Goal: Task Accomplishment & Management: Manage account settings

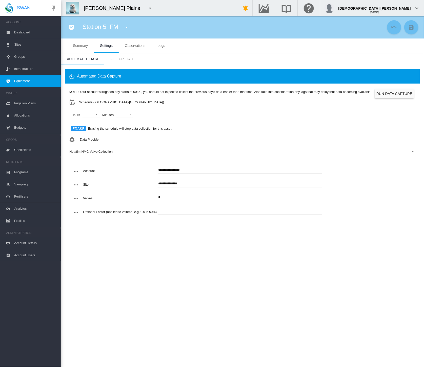
drag, startPoint x: 250, startPoint y: 274, endPoint x: 43, endPoint y: 210, distance: 216.8
click at [250, 274] on section "Station 5_FM Anna Plains BoM Rainfall (Weather Station) Anna Plains Origo AWS (…" at bounding box center [242, 191] width 363 height 351
click at [22, 81] on span "Equipment" at bounding box center [35, 81] width 43 height 12
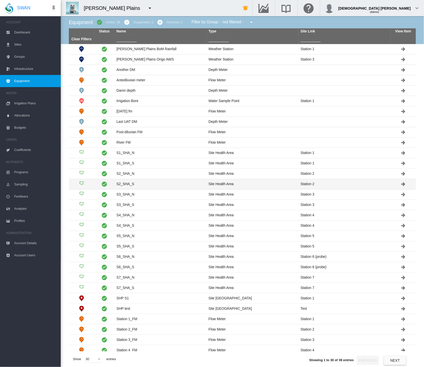
scroll to position [2, 0]
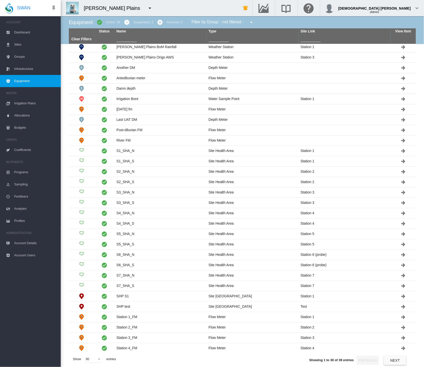
click at [391, 359] on button "Next" at bounding box center [395, 360] width 22 height 9
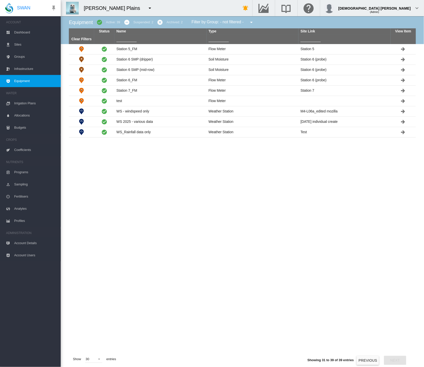
scroll to position [0, 0]
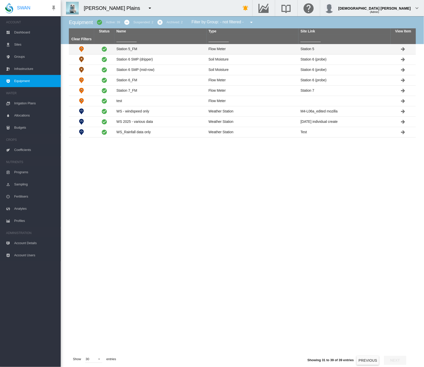
click at [130, 49] on td "Station 5_FM" at bounding box center [160, 49] width 92 height 10
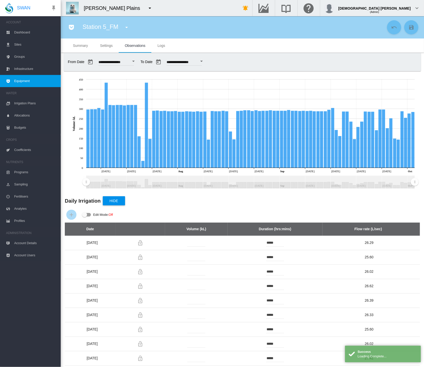
click at [109, 44] on span "Settings" at bounding box center [106, 46] width 13 height 4
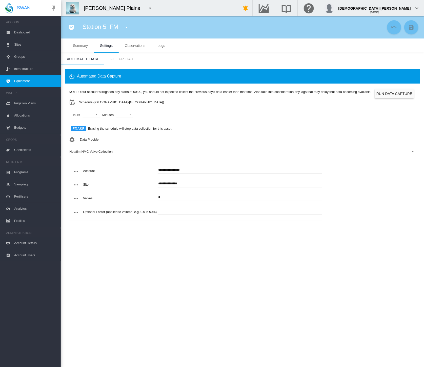
click at [32, 83] on span "Equipment" at bounding box center [35, 81] width 43 height 12
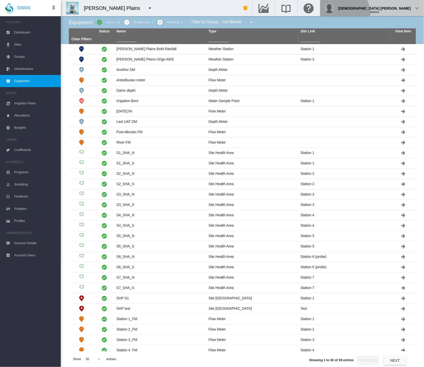
click at [379, 13] on span "(Admin)" at bounding box center [374, 12] width 9 height 3
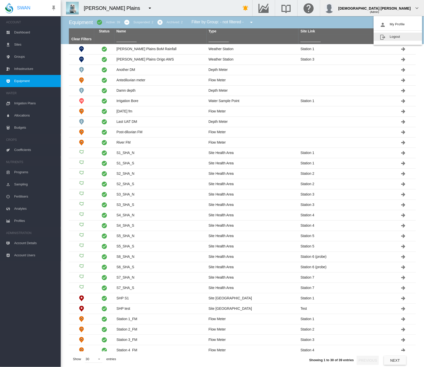
click at [389, 38] on button "Logout" at bounding box center [398, 37] width 49 height 8
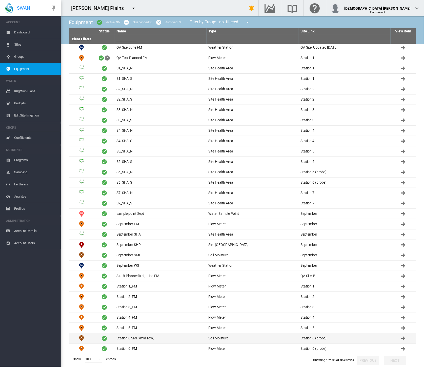
scroll to position [64, 0]
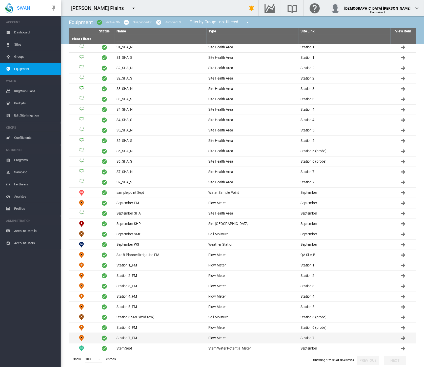
click at [143, 333] on td "Station 7_FM" at bounding box center [160, 338] width 92 height 10
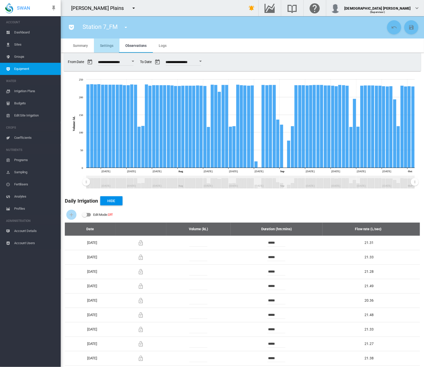
click at [109, 45] on span "Settings" at bounding box center [106, 46] width 13 height 4
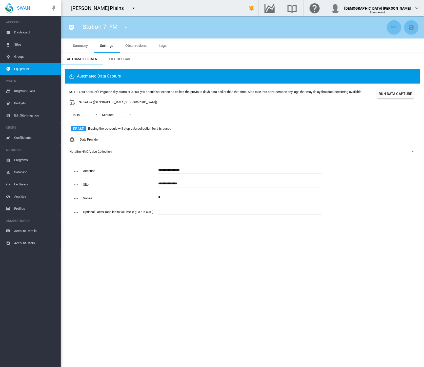
click at [169, 48] on md-tab-item "Logs" at bounding box center [163, 45] width 20 height 14
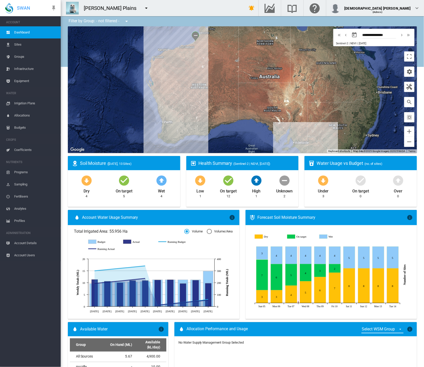
click at [19, 83] on span "Equipment" at bounding box center [35, 81] width 43 height 12
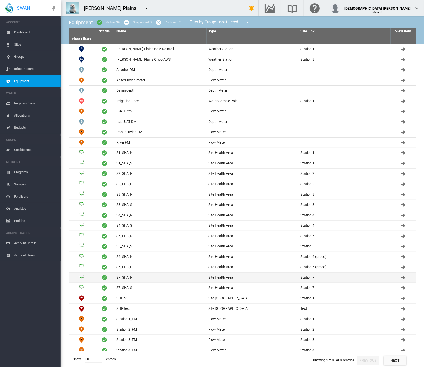
scroll to position [2, 0]
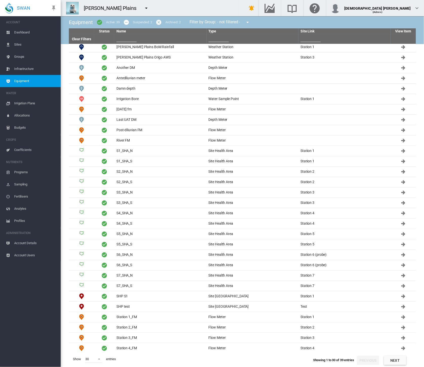
click at [402, 361] on button "Next" at bounding box center [395, 360] width 22 height 9
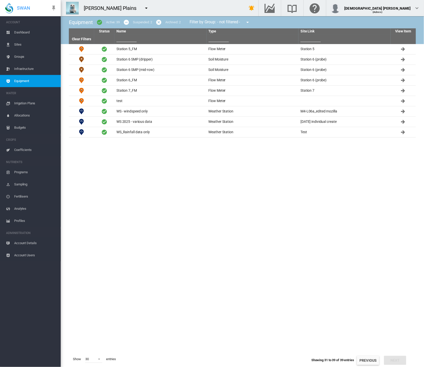
scroll to position [0, 0]
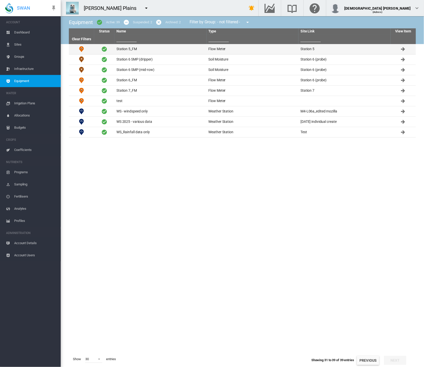
click at [127, 47] on td "Station 5_FM" at bounding box center [160, 49] width 92 height 10
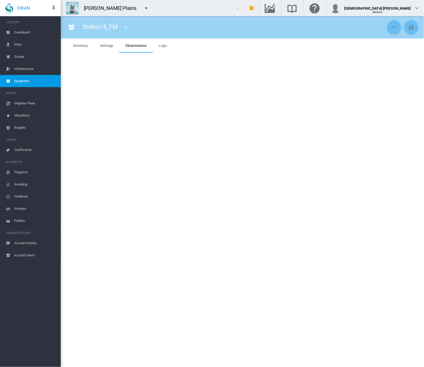
click at [110, 45] on span "Settings" at bounding box center [106, 46] width 13 height 4
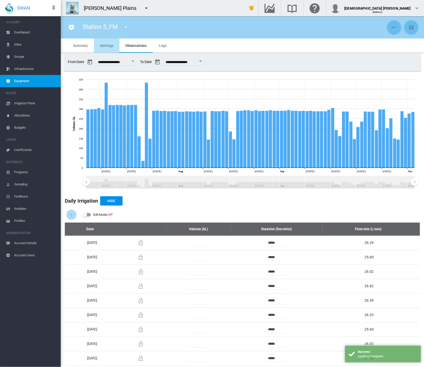
drag, startPoint x: 107, startPoint y: 44, endPoint x: 61, endPoint y: 55, distance: 47.4
click at [107, 44] on span "Settings" at bounding box center [106, 46] width 13 height 4
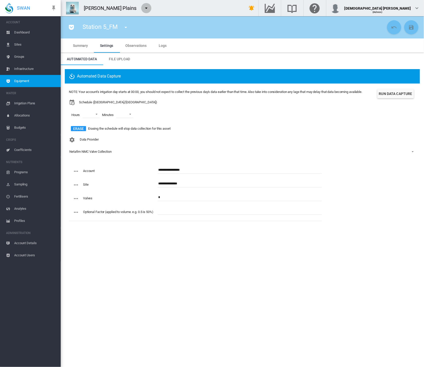
click at [143, 9] on md-icon "icon-menu-down" at bounding box center [146, 8] width 6 height 6
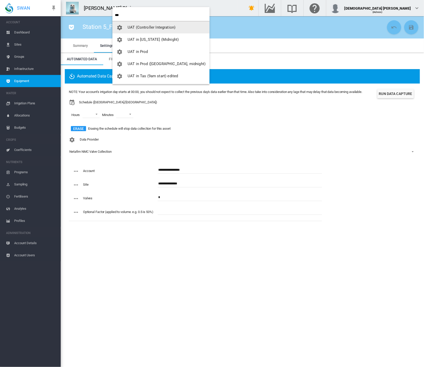
type input "***"
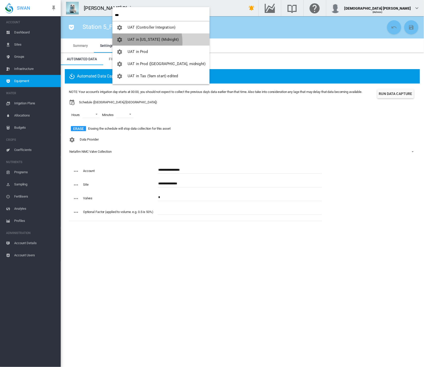
click at [133, 42] on button "UAT in [US_STATE] (Midnight)" at bounding box center [160, 39] width 97 height 12
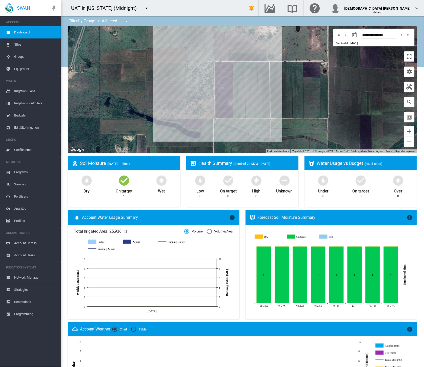
click at [29, 281] on span "Network Manager" at bounding box center [35, 278] width 43 height 12
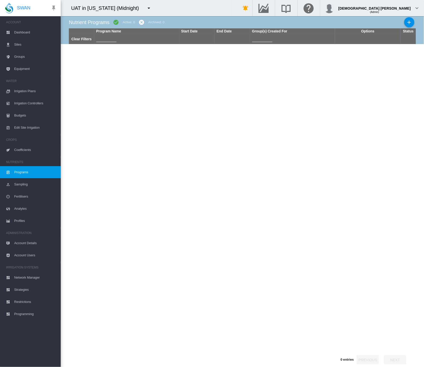
click at [409, 25] on md-icon "icon-plus" at bounding box center [409, 22] width 6 height 6
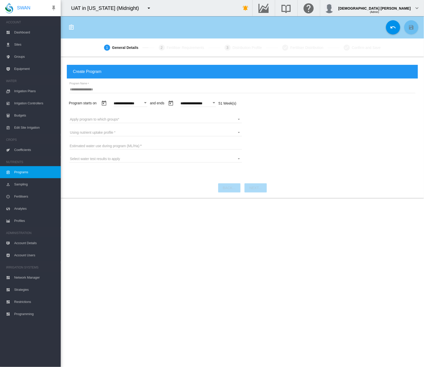
click at [93, 89] on input "Program Name" at bounding box center [242, 90] width 346 height 8
type input "****"
click at [20, 31] on span "Dashboard" at bounding box center [35, 32] width 43 height 12
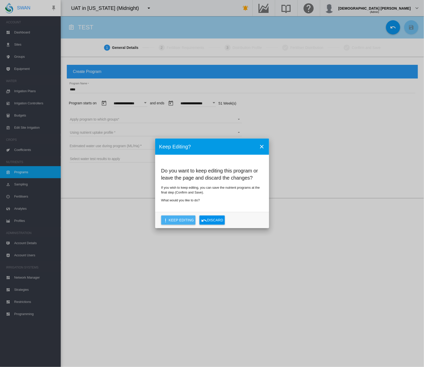
click at [186, 223] on button "Keep Editing" at bounding box center [178, 220] width 34 height 9
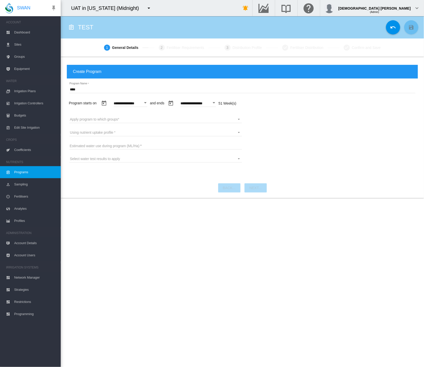
click at [94, 90] on input "****" at bounding box center [242, 90] width 346 height 8
click at [24, 127] on span "Edit Site Irrigation" at bounding box center [35, 128] width 43 height 12
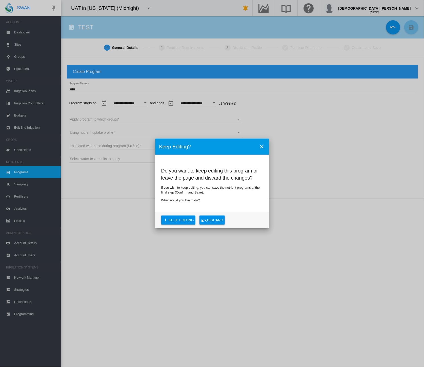
click at [264, 143] on button "Do you ..." at bounding box center [262, 147] width 10 height 10
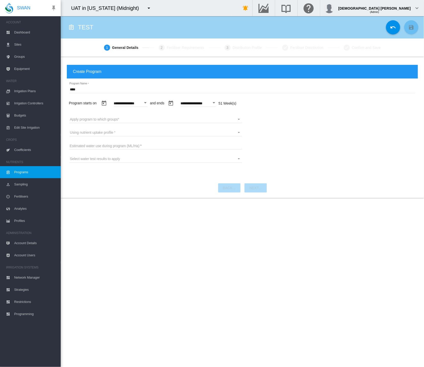
click at [215, 102] on div "Open calendar" at bounding box center [214, 102] width 3 height 1
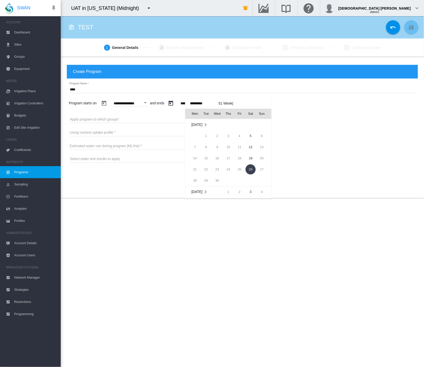
click at [196, 125] on span "Sep 2026" at bounding box center [196, 125] width 11 height 4
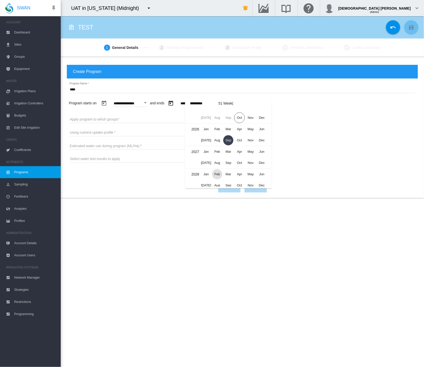
scroll to position [0, 0]
click at [250, 127] on span "Nov" at bounding box center [251, 126] width 10 height 10
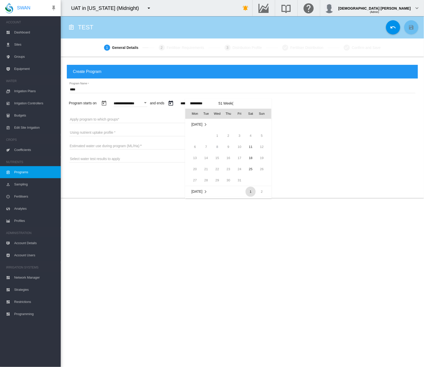
scroll to position [67, 0]
click at [248, 168] on span "29" at bounding box center [251, 169] width 10 height 10
type input "**********"
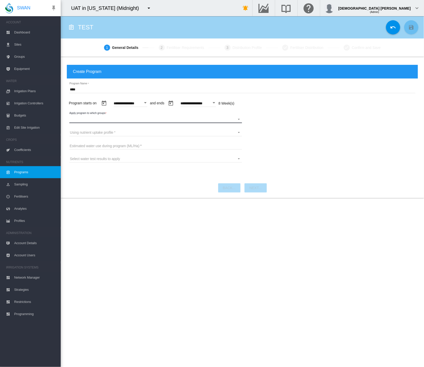
click at [107, 117] on md-select "Apply program to which groups" at bounding box center [155, 119] width 173 height 8
click at [290, 143] on md-backdrop at bounding box center [212, 183] width 424 height 367
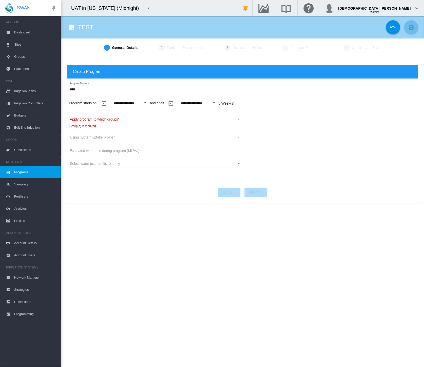
click at [17, 30] on span "Dashboard" at bounding box center [35, 32] width 43 height 12
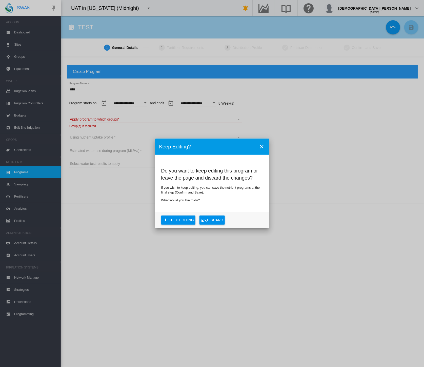
click at [218, 222] on button "Discard" at bounding box center [212, 220] width 25 height 9
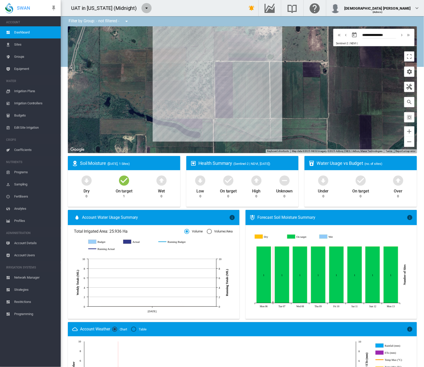
click at [144, 6] on md-icon "icon-menu-down" at bounding box center [147, 8] width 6 height 6
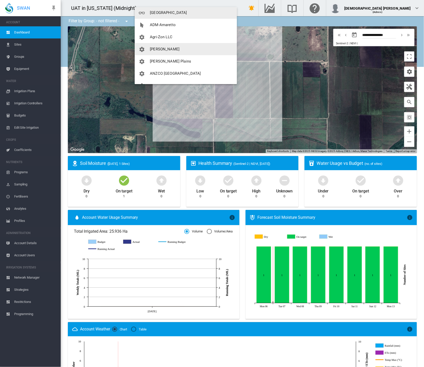
scroll to position [56, 0]
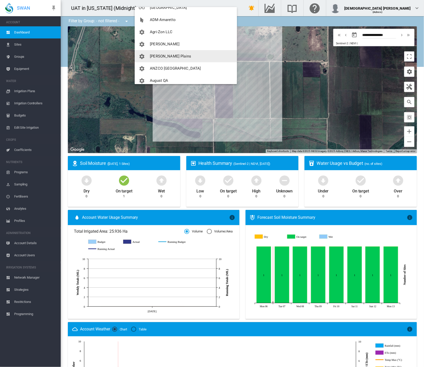
click at [162, 56] on span "[PERSON_NAME] Plains" at bounding box center [170, 56] width 41 height 5
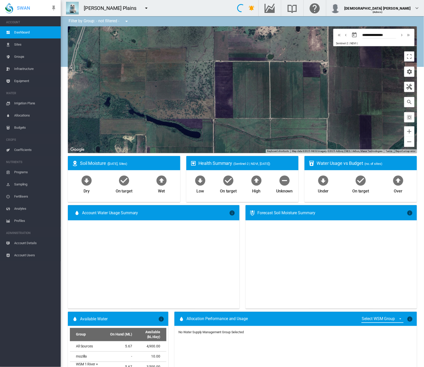
type input "**********"
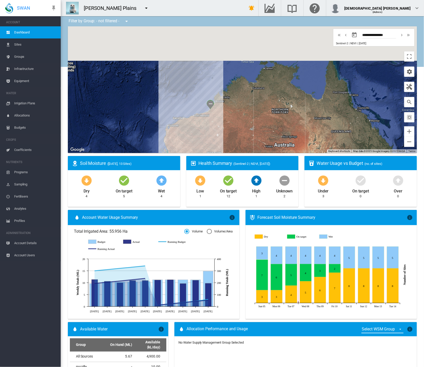
drag, startPoint x: 198, startPoint y: 50, endPoint x: 214, endPoint y: 113, distance: 65.2
click at [214, 113] on div at bounding box center [242, 89] width 349 height 127
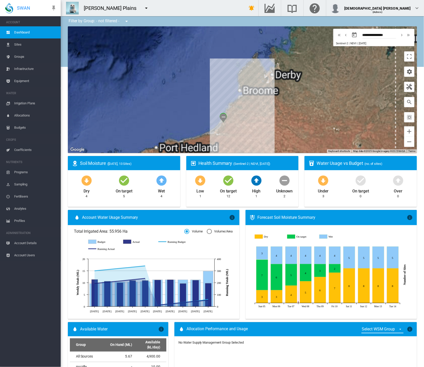
drag, startPoint x: 225, startPoint y: 141, endPoint x: 226, endPoint y: 110, distance: 30.9
click at [227, 111] on div at bounding box center [242, 89] width 349 height 127
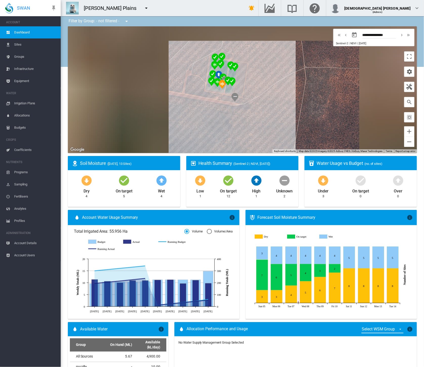
drag, startPoint x: 233, startPoint y: 57, endPoint x: 231, endPoint y: 102, distance: 44.9
click at [231, 104] on div "To navigate, press the arrow keys." at bounding box center [242, 89] width 349 height 127
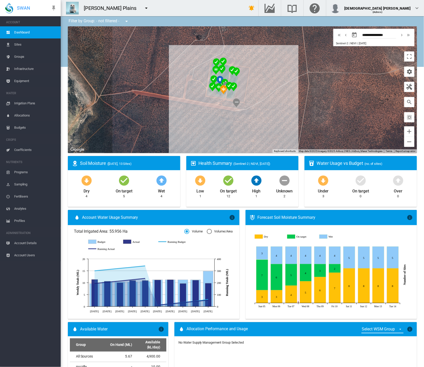
click at [26, 173] on span "Programs" at bounding box center [35, 172] width 43 height 12
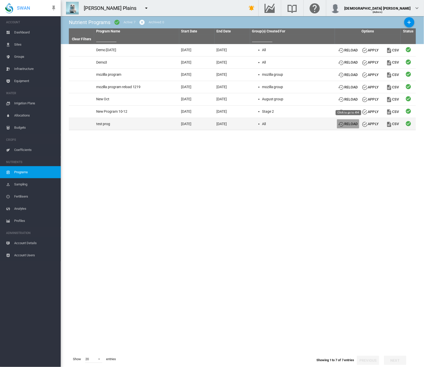
click at [346, 124] on button "Reload" at bounding box center [348, 123] width 22 height 9
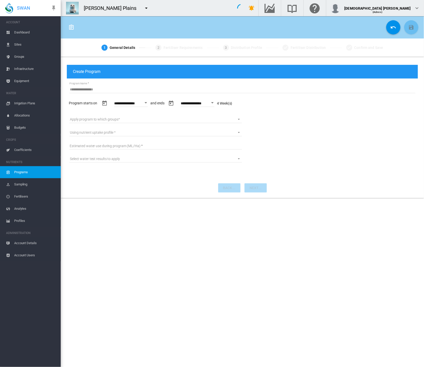
type input "*********"
type input "*"
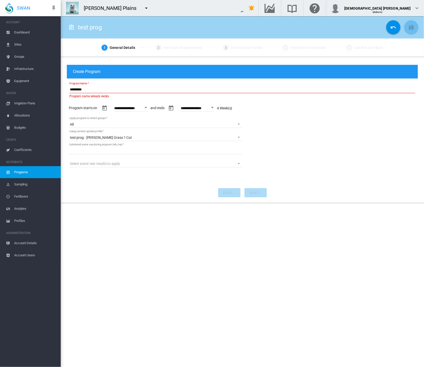
click at [120, 91] on input "*********" at bounding box center [242, 90] width 346 height 8
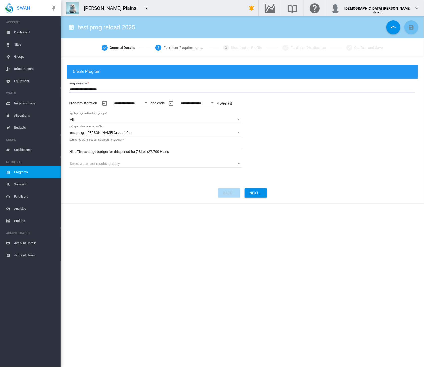
type input "**********"
click at [148, 106] on button "Open calendar" at bounding box center [145, 102] width 9 height 9
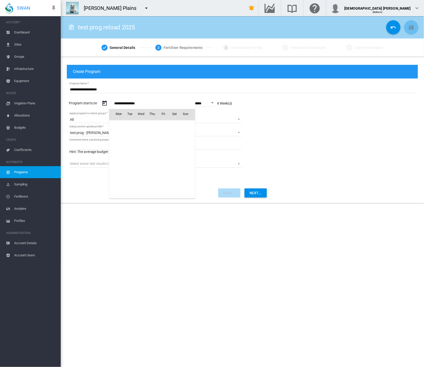
scroll to position [7987, 0]
drag, startPoint x: 209, startPoint y: 103, endPoint x: 215, endPoint y: 103, distance: 6.4
click at [210, 103] on div at bounding box center [212, 183] width 424 height 367
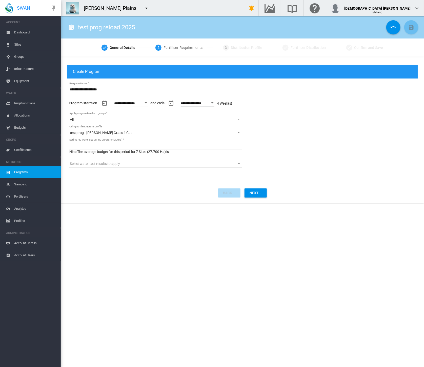
click at [215, 103] on input "**********" at bounding box center [198, 104] width 34 height 5
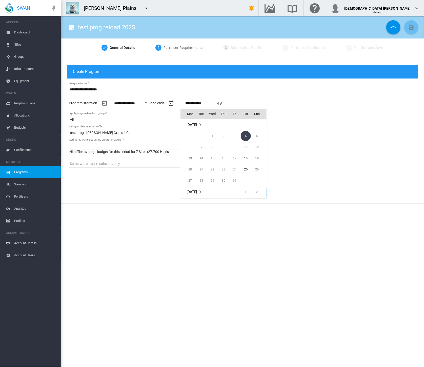
click at [197, 123] on span "Jan 2020" at bounding box center [192, 125] width 10 height 4
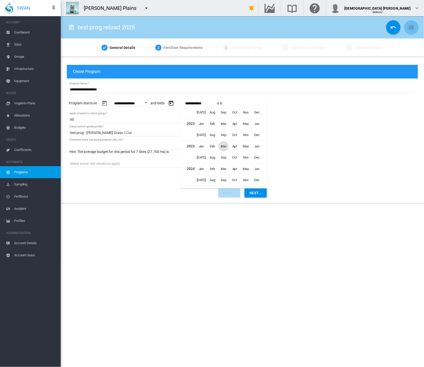
scroll to position [79, 0]
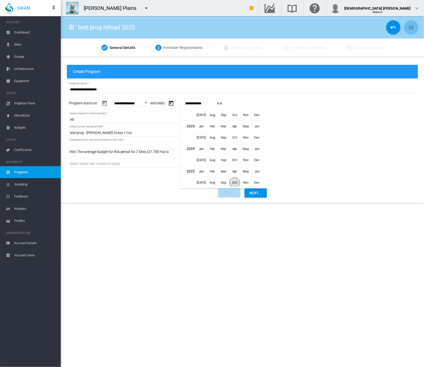
click at [236, 183] on span "Oct" at bounding box center [234, 182] width 11 height 11
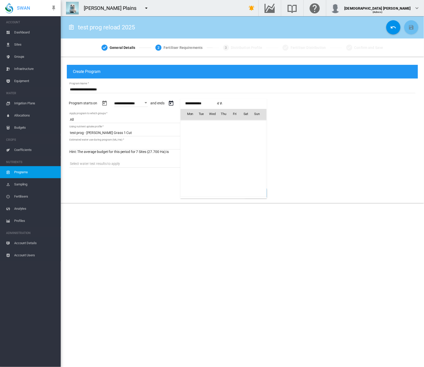
scroll to position [4698, 0]
click at [246, 169] on span "25" at bounding box center [246, 170] width 10 height 10
type input "**********"
click at [143, 103] on input "**********" at bounding box center [131, 104] width 34 height 5
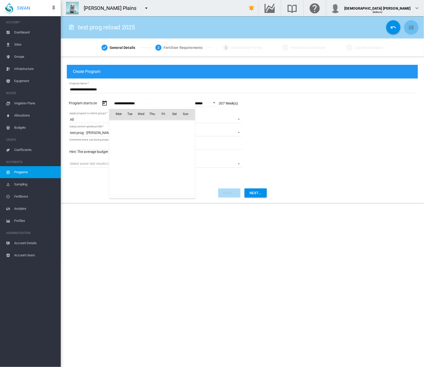
scroll to position [7987, 0]
click at [121, 127] on td "Dec 2019" at bounding box center [127, 125] width 37 height 11
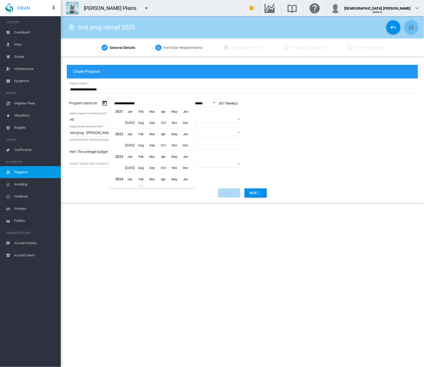
scroll to position [280, 0]
click at [155, 182] on span "Sep" at bounding box center [152, 182] width 10 height 10
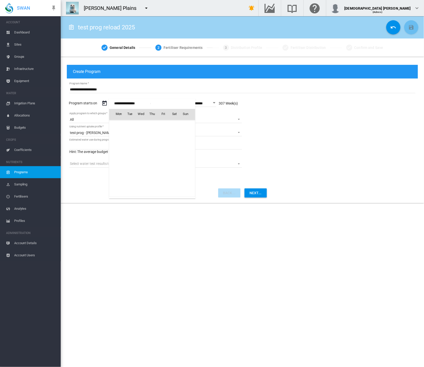
scroll to position [12618, 0]
click at [186, 134] on span "7" at bounding box center [186, 136] width 10 height 10
type input "**********"
click at [119, 89] on input "**********" at bounding box center [242, 90] width 346 height 8
click at [22, 42] on span "Sites" at bounding box center [35, 44] width 43 height 12
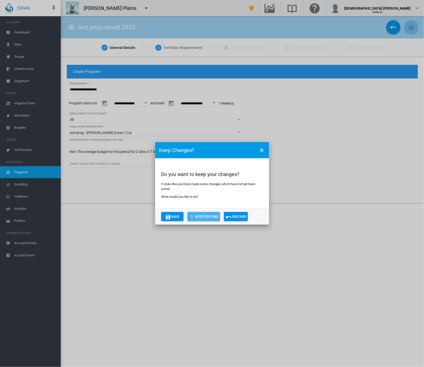
click at [214, 218] on button "Keep Editing" at bounding box center [204, 216] width 33 height 9
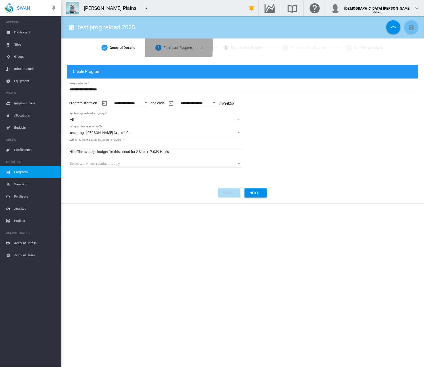
click at [171, 46] on div "Fertiliser Requirements" at bounding box center [185, 48] width 43 height 6
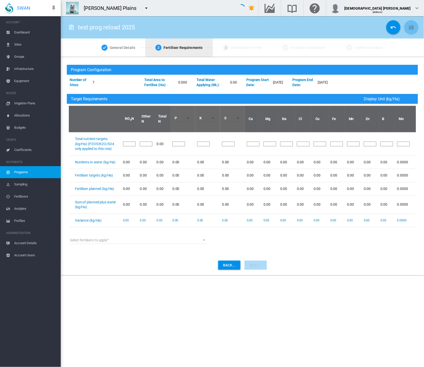
type input "**"
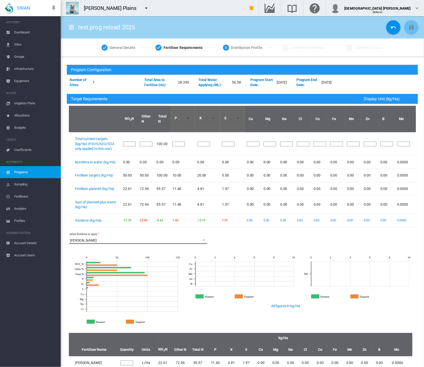
click at [191, 240] on span "Anna" at bounding box center [134, 240] width 129 height 5
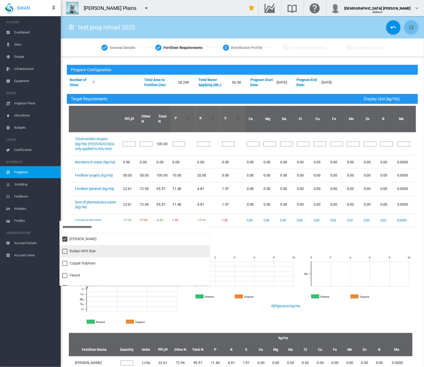
click at [120, 252] on md-option "Baileys NPK Blue" at bounding box center [135, 251] width 150 height 12
click at [274, 243] on md-backdrop at bounding box center [212, 183] width 424 height 367
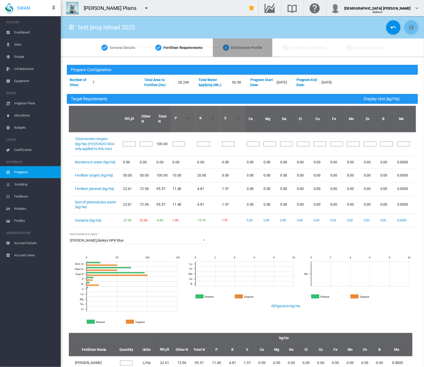
click at [244, 47] on div "Distribution Profile" at bounding box center [248, 48] width 35 height 6
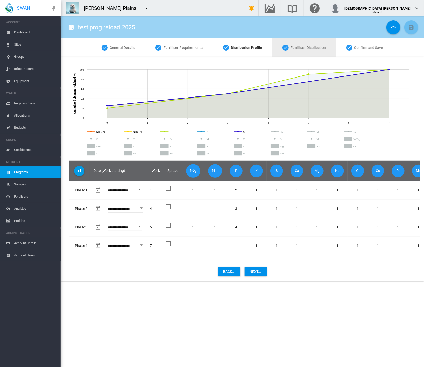
click at [310, 46] on div "Fertiliser Distribution" at bounding box center [310, 48] width 39 height 6
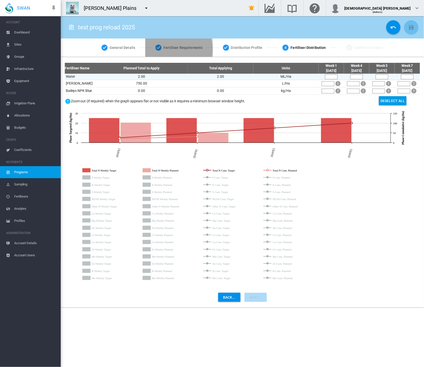
click at [165, 49] on div "Fertiliser Requirements" at bounding box center [185, 48] width 43 height 6
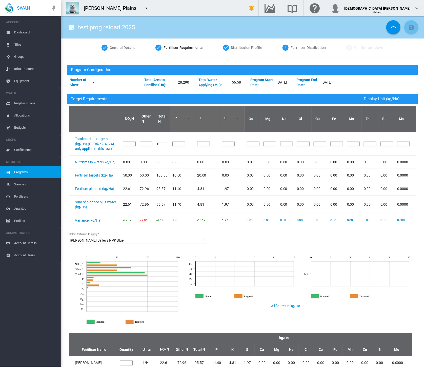
click at [24, 115] on span "Allocations" at bounding box center [35, 115] width 43 height 12
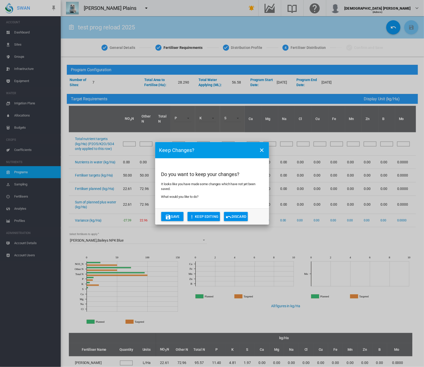
click at [240, 215] on button "Discard" at bounding box center [236, 216] width 24 height 9
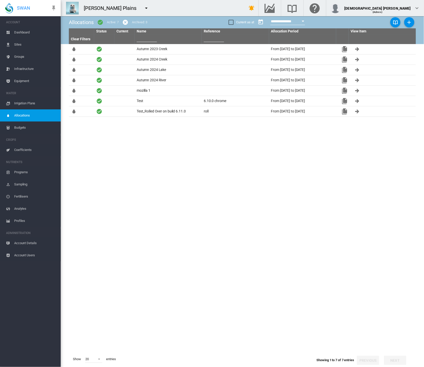
click at [143, 9] on md-icon "icon-menu-down" at bounding box center [146, 8] width 6 height 6
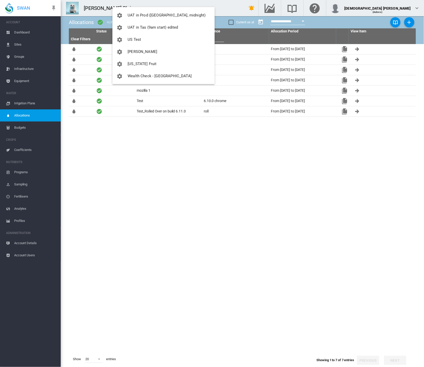
scroll to position [726, 0]
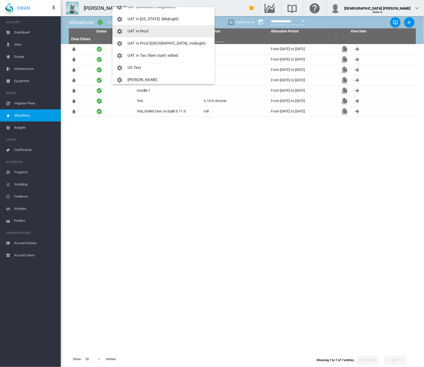
click at [146, 32] on span "UAT in Prod" at bounding box center [138, 31] width 21 height 5
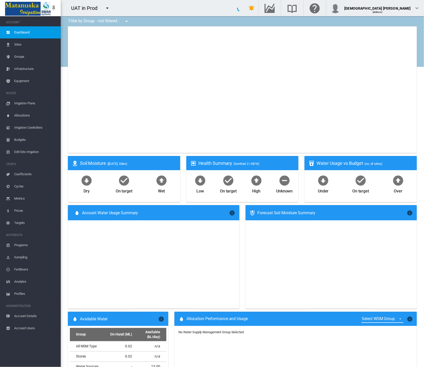
click at [27, 188] on span "Cycles" at bounding box center [35, 186] width 43 height 12
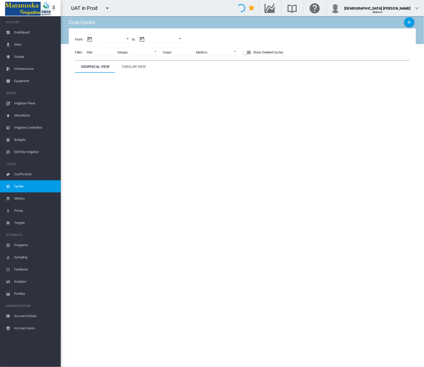
click at [23, 199] on span "Metrics" at bounding box center [35, 198] width 43 height 12
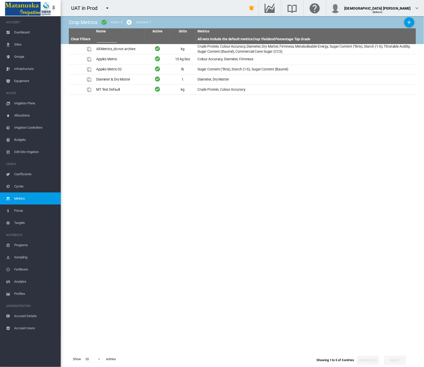
click at [28, 314] on span "Account Details" at bounding box center [35, 316] width 43 height 12
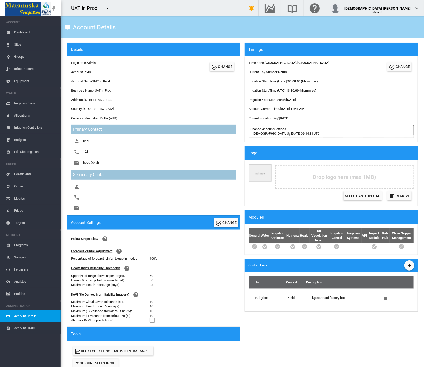
click at [406, 263] on md-icon "icon-plus" at bounding box center [409, 265] width 6 height 6
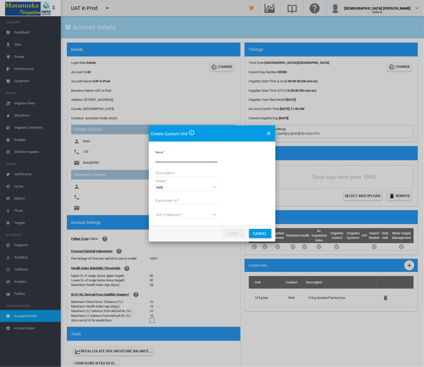
click at [177, 156] on input "Name" at bounding box center [187, 159] width 62 height 8
drag, startPoint x: 177, startPoint y: 156, endPoint x: 147, endPoint y: 156, distance: 30.1
click at [147, 156] on div "Create Custom Unit Name ****** Description Context Yield Yield Equivalent to Un…" at bounding box center [212, 183] width 424 height 367
type input "****"
click at [172, 176] on input "Description" at bounding box center [187, 173] width 62 height 8
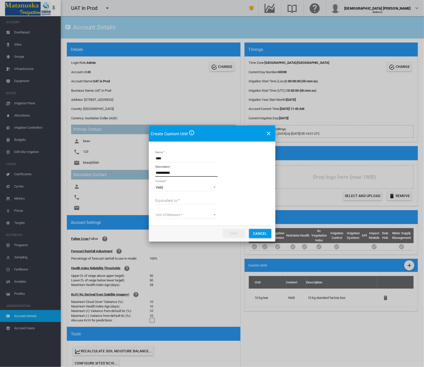
type input "**********"
click at [179, 200] on input "Equivalent to" at bounding box center [187, 201] width 62 height 8
type input "**"
click at [184, 216] on md-select "Unit of Measure kg lb Metric ton ton (UK) ton (US)" at bounding box center [187, 215] width 62 height 8
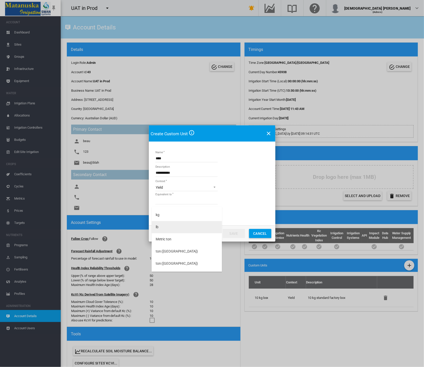
click at [170, 225] on md-option "lb" at bounding box center [187, 227] width 70 height 12
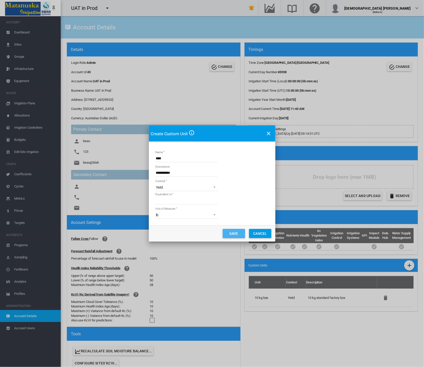
click at [231, 232] on button "Save" at bounding box center [234, 233] width 22 height 9
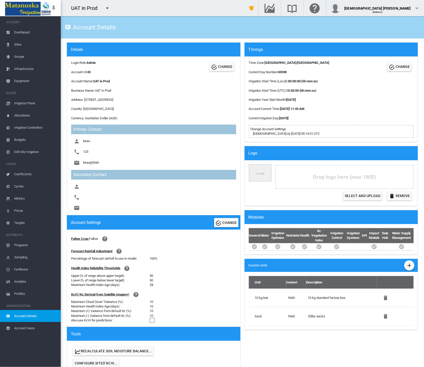
click at [34, 198] on span "Metrics" at bounding box center [35, 198] width 43 height 12
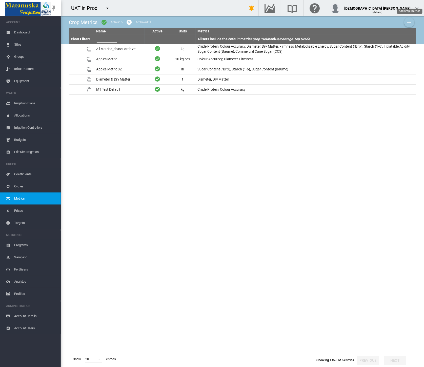
click at [408, 23] on md-icon "icon-plus" at bounding box center [409, 22] width 6 height 6
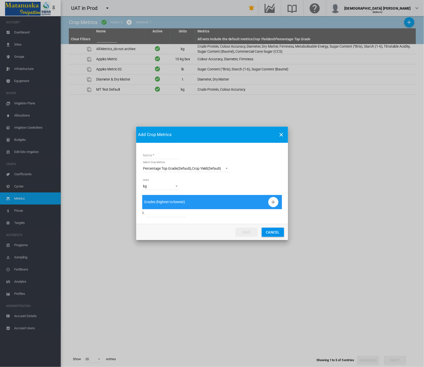
click at [163, 153] on input "Name" at bounding box center [161, 155] width 37 height 8
type input "******"
click at [160, 187] on span "kg" at bounding box center [157, 186] width 28 height 5
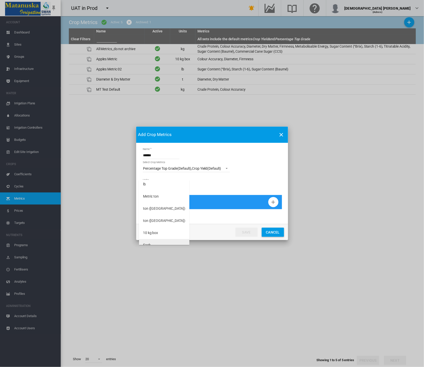
scroll to position [20, 0]
click at [161, 240] on md-option "Sack" at bounding box center [164, 239] width 50 height 12
click at [161, 212] on input "Name Select ..." at bounding box center [166, 214] width 40 height 8
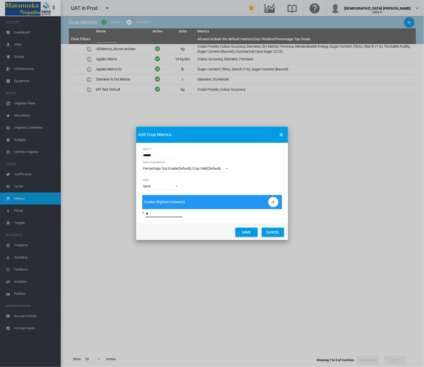
type input "*"
click at [275, 201] on md-icon "icon-plus" at bounding box center [273, 202] width 6 height 6
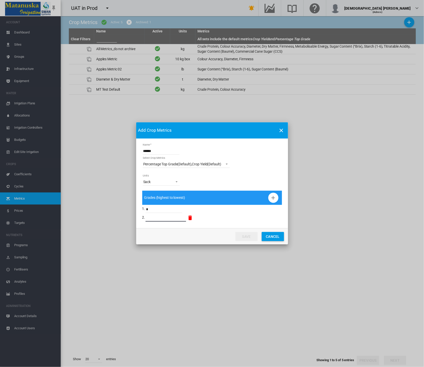
click at [158, 216] on input "Name Select ..." at bounding box center [166, 218] width 40 height 8
type input "*"
click at [242, 233] on button "Save" at bounding box center [247, 236] width 22 height 9
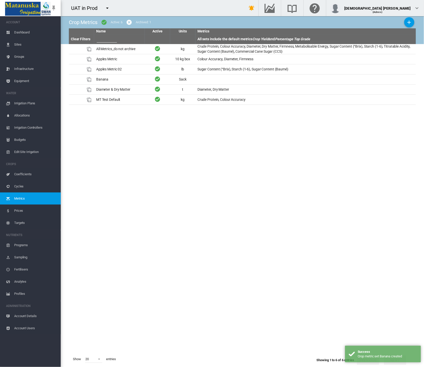
click at [22, 183] on span "Cycles" at bounding box center [35, 186] width 43 height 12
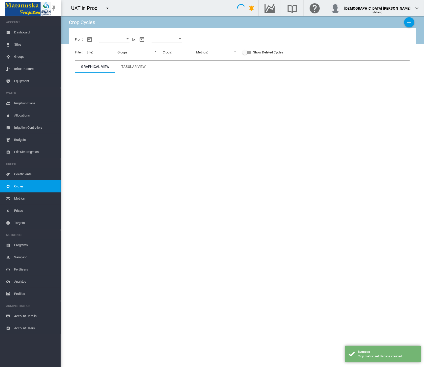
type input "**********"
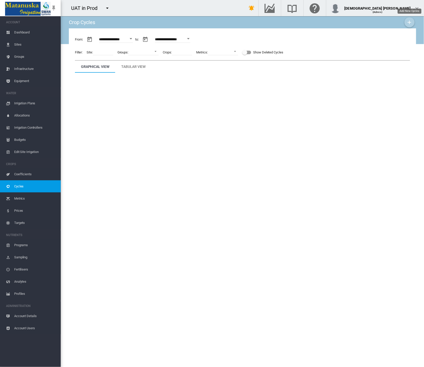
click at [411, 24] on md-icon "icon-plus" at bounding box center [410, 22] width 6 height 6
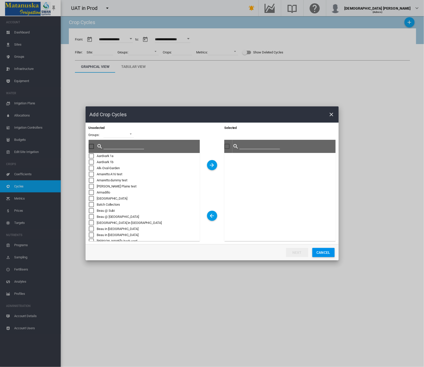
click at [323, 256] on button "Cancel" at bounding box center [324, 252] width 22 height 9
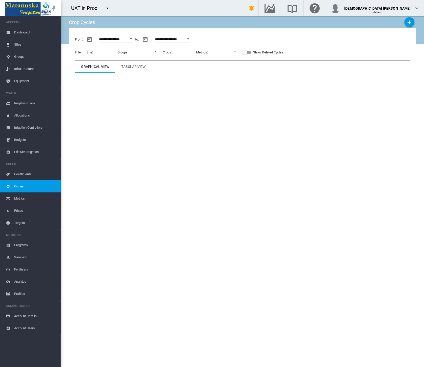
click at [25, 42] on span "Sites" at bounding box center [35, 44] width 43 height 12
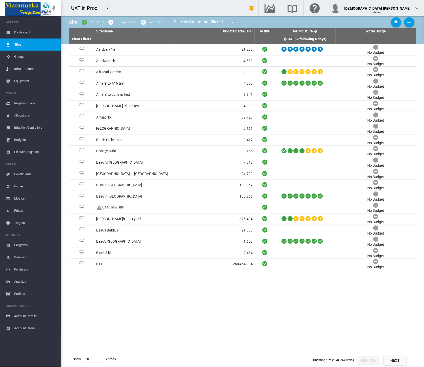
click at [31, 173] on span "Coefficients" at bounding box center [35, 174] width 43 height 12
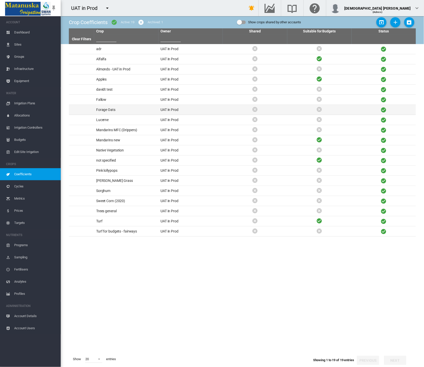
click at [142, 110] on td "Forage Oats" at bounding box center [126, 110] width 64 height 10
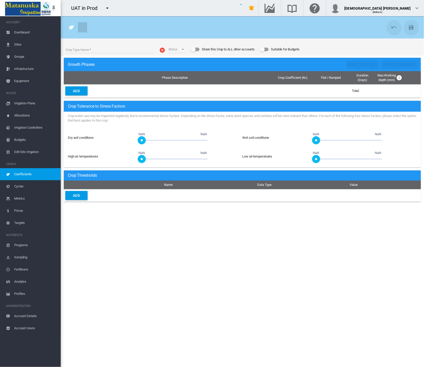
type input "**********"
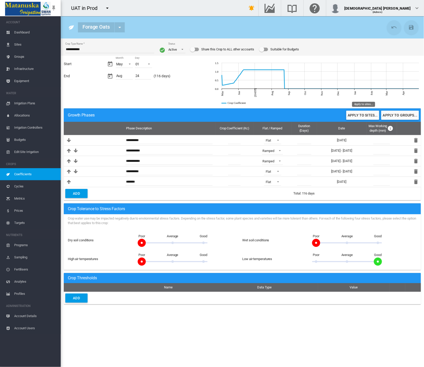
click at [372, 113] on button "Apply to sites..." at bounding box center [362, 115] width 33 height 9
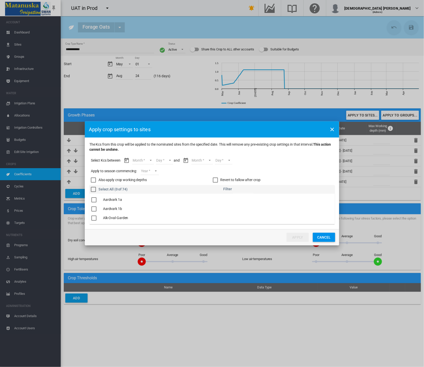
click at [93, 199] on div "The Kcs ..." at bounding box center [93, 199] width 5 height 5
click at [94, 199] on div "The Kcs ..." at bounding box center [93, 199] width 5 height 5
click at [96, 217] on div "The Kcs ..." at bounding box center [93, 218] width 5 height 5
click at [93, 218] on div "The Kcs ..." at bounding box center [93, 218] width 5 height 5
click at [92, 199] on div "The Kcs ..." at bounding box center [93, 199] width 5 height 5
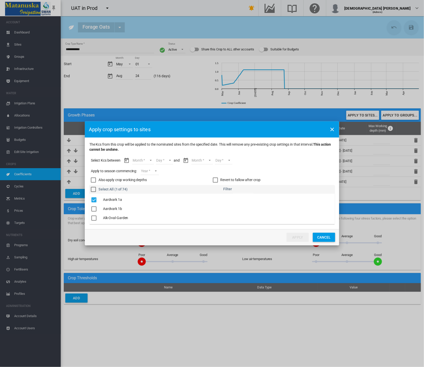
scroll to position [28, 0]
click at [94, 201] on div "The Kcs ..." at bounding box center [93, 198] width 5 height 5
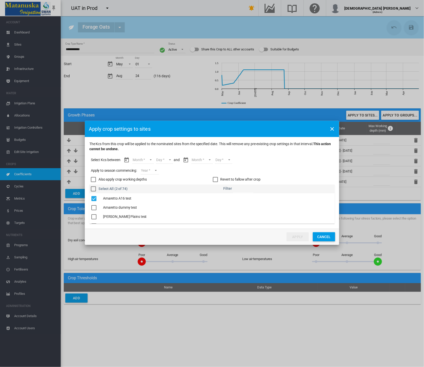
click at [144, 158] on md-select "Month May Jun Jul Aug" at bounding box center [143, 160] width 22 height 8
click at [144, 158] on md-option "May" at bounding box center [146, 160] width 34 height 12
click at [165, 159] on md-select "Day 01 02 03 04 05 06 07 08 09 10 11 12 13 14 15 16 17 18 19 20 21 22 23 24 25 …" at bounding box center [159, 160] width 17 height 8
click at [160, 161] on md-option "01" at bounding box center [165, 160] width 34 height 12
click at [201, 160] on md-select "Month May Jun Jul Aug" at bounding box center [198, 160] width 22 height 8
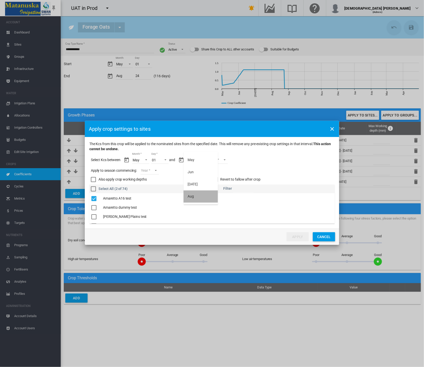
click at [200, 197] on md-option "Aug" at bounding box center [201, 196] width 34 height 12
click at [216, 160] on md-select "Day 01 02 03 04 05 06 07 08 09 10 11 12 13 14 15 16 17 18 19 20 21 22 23 24" at bounding box center [214, 160] width 17 height 8
click at [219, 214] on md-option "24" at bounding box center [220, 213] width 34 height 12
click at [152, 169] on md-select "Year 2027 2026 2025 2024 2023" at bounding box center [150, 171] width 18 height 8
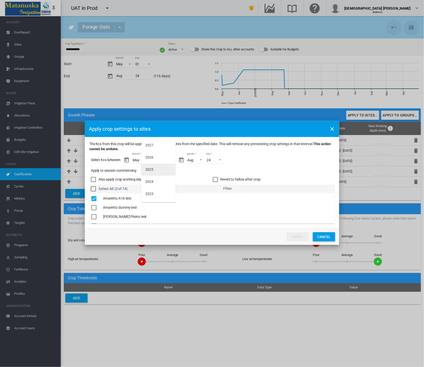
click at [153, 171] on md-option "2025" at bounding box center [158, 170] width 34 height 12
click at [300, 235] on button "Apply" at bounding box center [298, 236] width 22 height 9
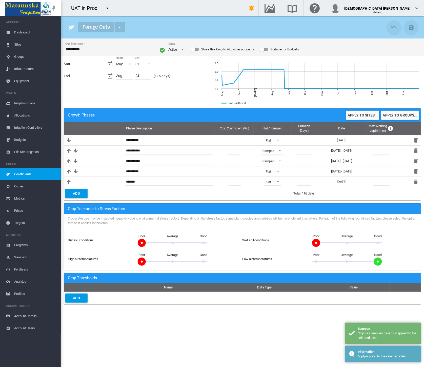
click at [25, 188] on span "Cycles" at bounding box center [35, 186] width 43 height 12
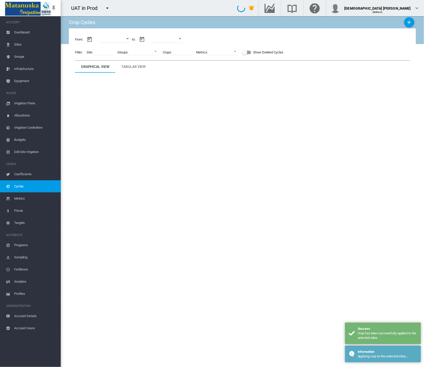
type input "**********"
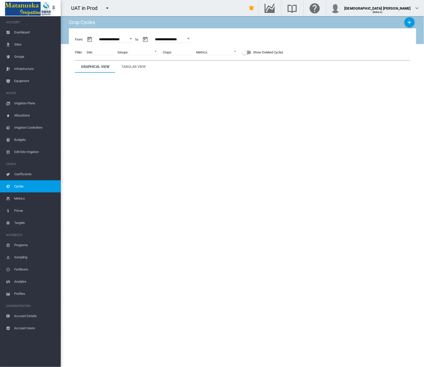
click at [28, 200] on span "Metrics" at bounding box center [35, 198] width 43 height 12
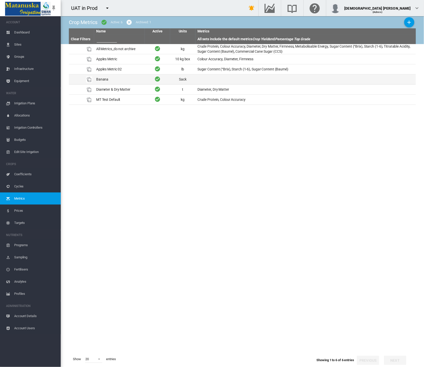
click at [117, 80] on td "Banana" at bounding box center [119, 79] width 51 height 10
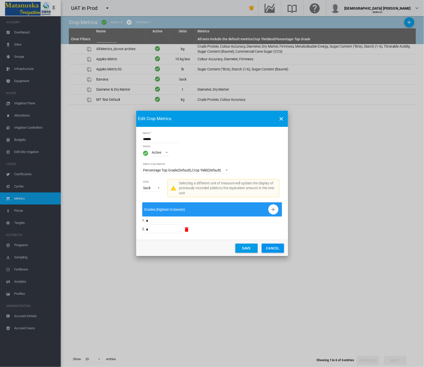
drag, startPoint x: 161, startPoint y: 139, endPoint x: 130, endPoint y: 141, distance: 31.2
click at [130, 141] on div "Edit Crop Metrics Name ****** Status Active Active Archived Select Crop Metrics…" at bounding box center [212, 183] width 424 height 367
type input "****"
click at [244, 247] on button "Save" at bounding box center [247, 248] width 22 height 9
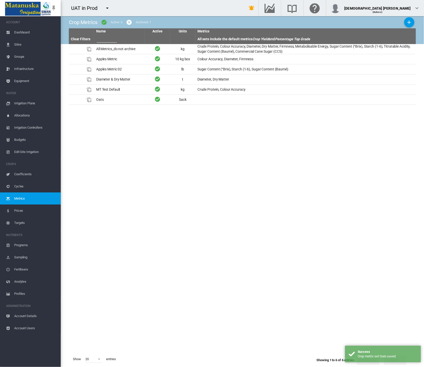
click at [17, 188] on span "Cycles" at bounding box center [35, 186] width 43 height 12
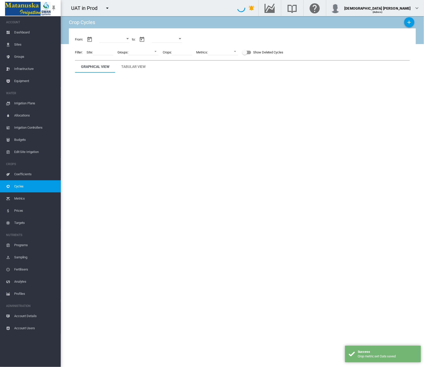
type input "**********"
click at [411, 24] on md-icon "icon-plus" at bounding box center [410, 22] width 6 height 6
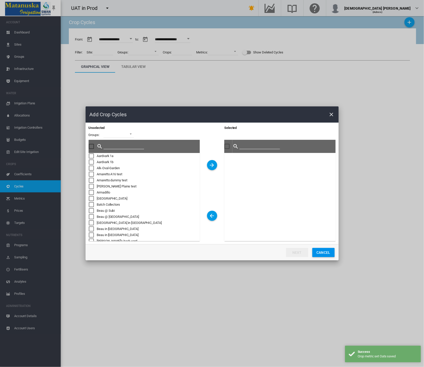
click at [91, 156] on div "Unselected Groups: ..." at bounding box center [91, 155] width 5 height 5
click at [214, 164] on md-icon "icon-arrow-right" at bounding box center [212, 165] width 6 height 6
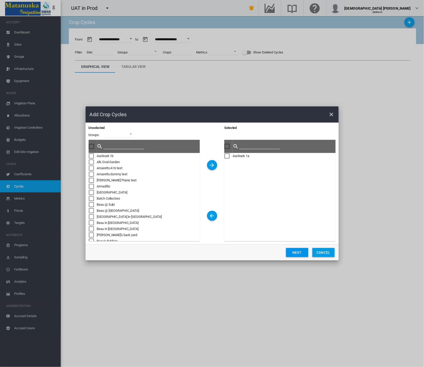
click at [292, 252] on button "Next" at bounding box center [297, 252] width 22 height 9
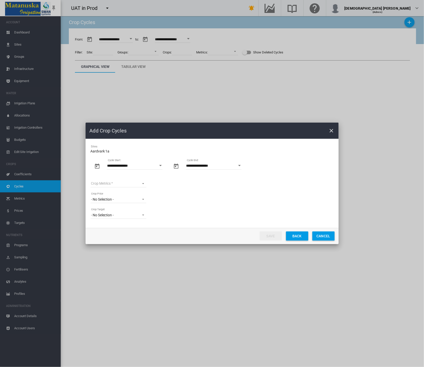
click at [145, 185] on md-select "Crop Metrics All Metrics_do not archive Apples Metric Apples Metric 02 Diameter…" at bounding box center [119, 184] width 56 height 8
click at [123, 227] on md-option "Oats" at bounding box center [119, 224] width 64 height 12
click at [268, 234] on button "Save" at bounding box center [271, 235] width 22 height 9
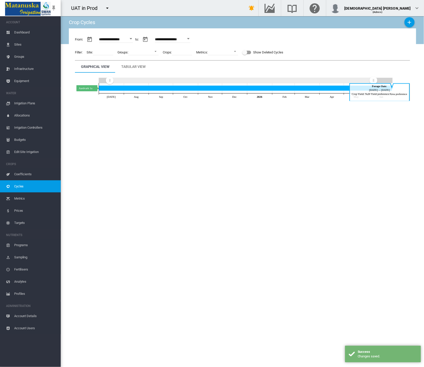
click at [161, 89] on icon "Aardvark 1a Jun 30, 2026" at bounding box center [246, 87] width 294 height 5
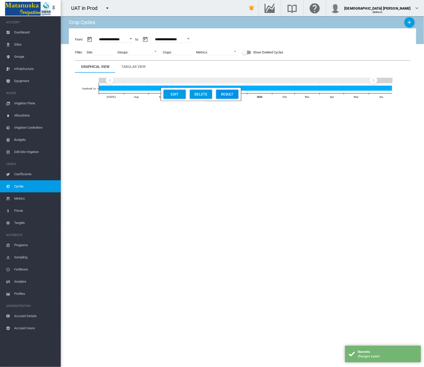
click at [228, 95] on div "Result" at bounding box center [227, 94] width 19 height 9
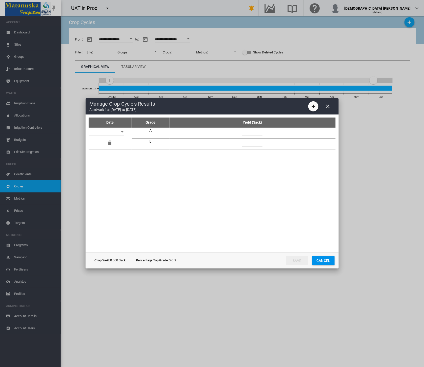
click at [249, 134] on input "Date Grade ..." at bounding box center [252, 132] width 20 height 8
drag, startPoint x: 256, startPoint y: 133, endPoint x: 238, endPoint y: 133, distance: 18.2
click at [238, 133] on td "**" at bounding box center [253, 133] width 166 height 11
type input "***"
click at [254, 144] on input "Date Grade ..." at bounding box center [252, 143] width 20 height 8
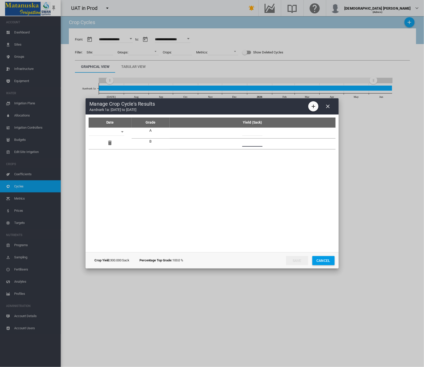
type input "***"
click at [130, 135] on tr "This is required and cannot be blank. A ***" at bounding box center [212, 133] width 247 height 11
click at [117, 134] on input "Date Grade ..." at bounding box center [105, 132] width 35 height 8
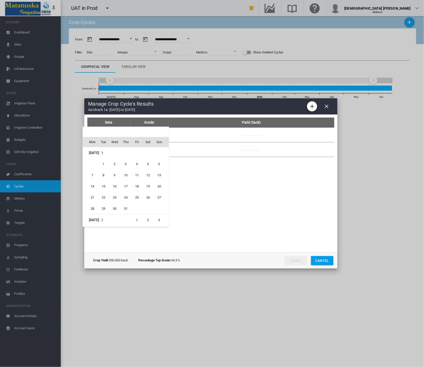
scroll to position [201, 0]
click at [115, 169] on span "1" at bounding box center [115, 164] width 10 height 10
type input "**********"
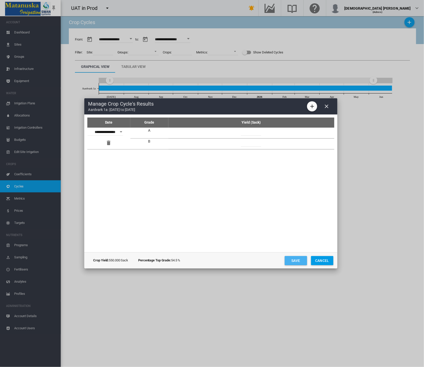
click at [293, 260] on button "Save" at bounding box center [296, 260] width 22 height 9
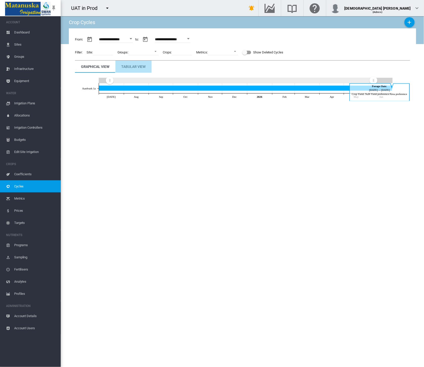
click at [137, 66] on div "Tabular View" at bounding box center [134, 67] width 24 height 6
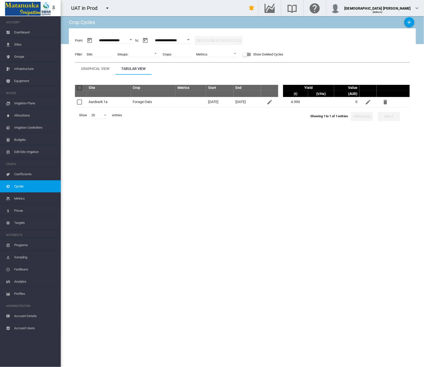
click at [39, 200] on span "Metrics" at bounding box center [35, 198] width 43 height 12
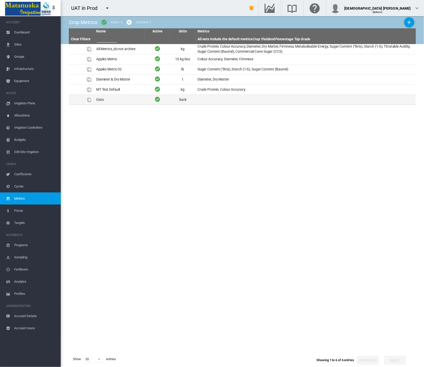
click at [230, 103] on td at bounding box center [306, 100] width 221 height 10
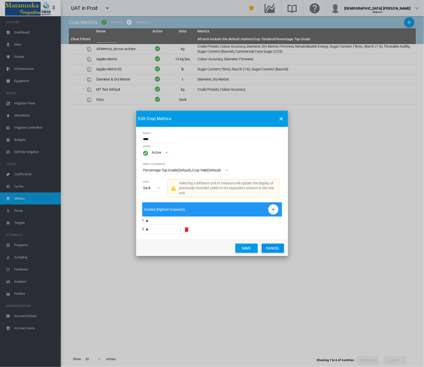
click at [200, 170] on div "Crop Yield (Default)" at bounding box center [206, 170] width 29 height 5
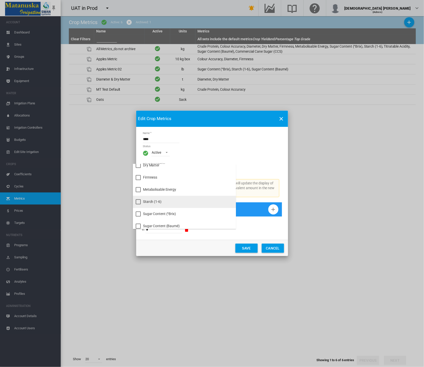
scroll to position [84, 0]
click at [157, 193] on div "Starch (1-6)" at bounding box center [152, 195] width 18 height 5
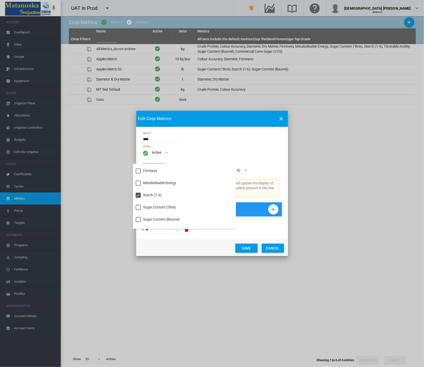
click at [251, 248] on md-backdrop at bounding box center [212, 183] width 424 height 367
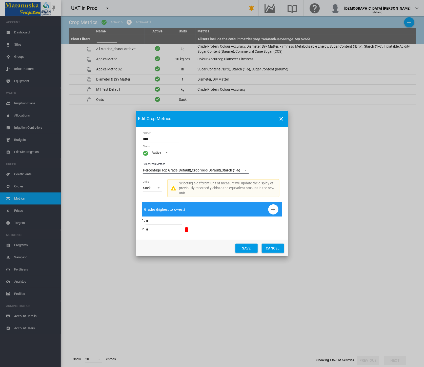
click at [246, 169] on span "Select Crop Metrics: \a Percentage Top Grade (Default)\a , \a Crop Yield (Defau…" at bounding box center [244, 169] width 6 height 5
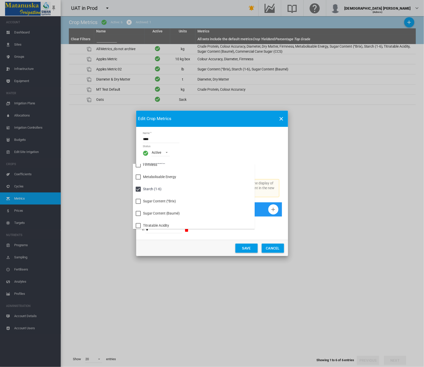
scroll to position [93, 0]
click at [177, 199] on md-option "Sugar Content (°Brix)" at bounding box center [194, 199] width 122 height 12
click at [251, 250] on md-backdrop at bounding box center [212, 183] width 424 height 367
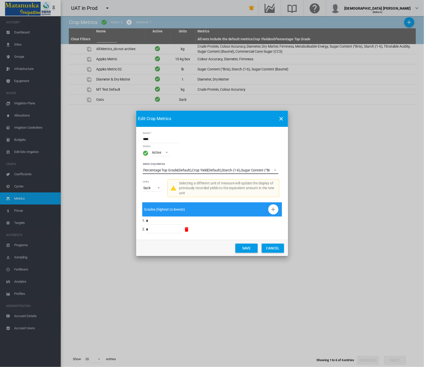
click at [251, 250] on button "Save" at bounding box center [247, 248] width 22 height 9
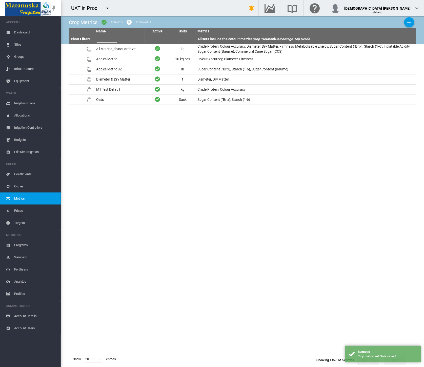
click at [21, 222] on span "Targets" at bounding box center [35, 223] width 43 height 12
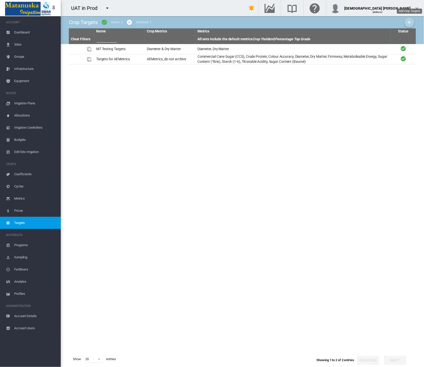
click at [412, 21] on md-icon "icon-plus" at bounding box center [409, 22] width 6 height 6
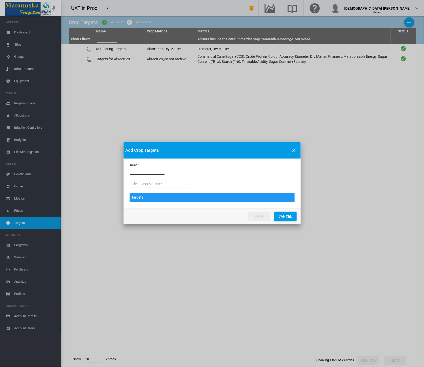
click at [156, 173] on input "Name" at bounding box center [147, 171] width 34 height 8
click at [158, 187] on md-select "Select Crop Metrics All Metrics_do not archive Apples Metric Apples Metric 02 D…" at bounding box center [161, 184] width 62 height 8
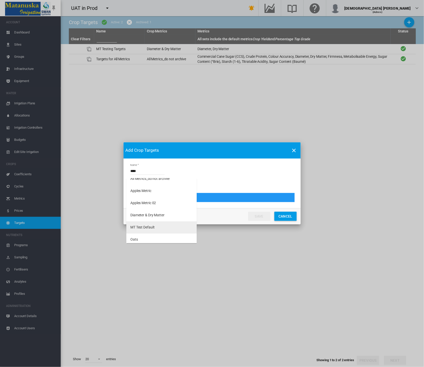
scroll to position [8, 0]
click at [150, 235] on md-option "Oats" at bounding box center [161, 237] width 70 height 12
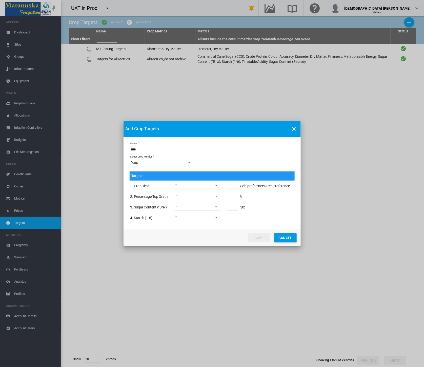
click at [152, 148] on input "****" at bounding box center [147, 150] width 34 height 8
type input "*********"
click at [204, 186] on md-select "greater than or equal less than or equal between not applicable" at bounding box center [197, 186] width 45 height 8
click at [204, 186] on div "greater than or equal" at bounding box center [191, 186] width 32 height 5
click at [231, 186] on input "Name Select ..." at bounding box center [233, 186] width 12 height 8
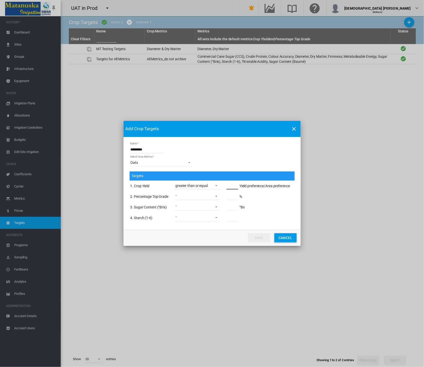
type input "*"
click at [190, 195] on tbody "1. Crop Yield greater than or equal * Yield preference/Area preference 2. Perce…" at bounding box center [210, 202] width 160 height 42
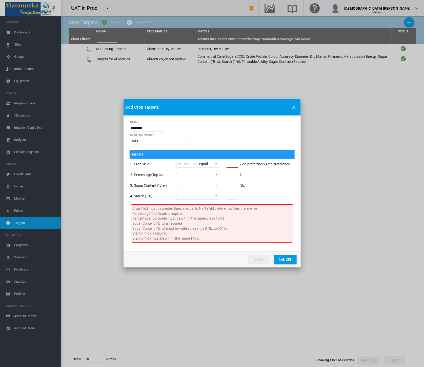
drag, startPoint x: 231, startPoint y: 165, endPoint x: 216, endPoint y: 165, distance: 15.7
click at [216, 165] on tr "1. Crop Yield greater than or equal * Yield preference/Area preference" at bounding box center [210, 164] width 160 height 10
click at [216, 165] on span "Name Select ..." at bounding box center [215, 163] width 6 height 5
click at [211, 201] on md-option "not applicable" at bounding box center [197, 201] width 53 height 12
click at [201, 176] on md-select "greater than or equal less than or equal between not applicable" at bounding box center [197, 175] width 45 height 8
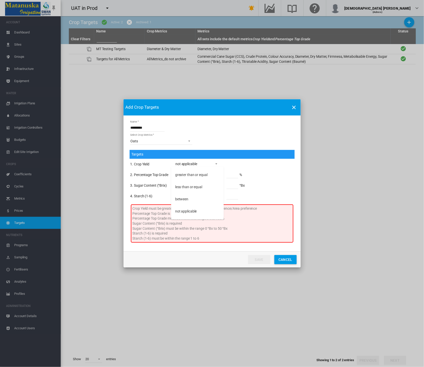
click at [201, 176] on div "greater than or equal" at bounding box center [191, 174] width 32 height 5
click at [235, 175] on input "Name Select ..." at bounding box center [233, 175] width 12 height 8
type input "**"
click at [200, 188] on md-input-container "greater than or equal less than or equal between not applicable" at bounding box center [198, 186] width 46 height 10
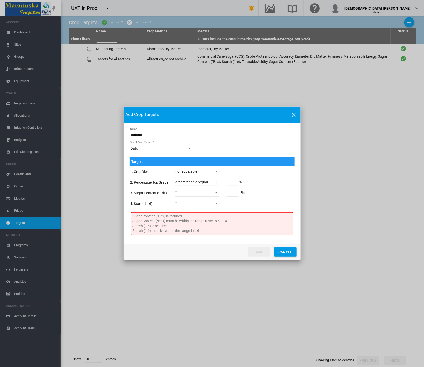
click at [200, 192] on md-select "greater than or equal less than or equal between not applicable" at bounding box center [197, 193] width 45 height 8
click at [200, 221] on md-option "between" at bounding box center [197, 217] width 53 height 12
click at [236, 194] on input "Name Select ..." at bounding box center [233, 193] width 12 height 8
type input "*"
click at [252, 192] on input "Name Select ..." at bounding box center [254, 193] width 12 height 8
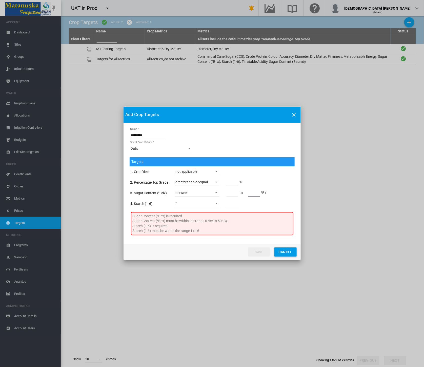
click at [252, 192] on input "**" at bounding box center [254, 193] width 12 height 8
type input "**"
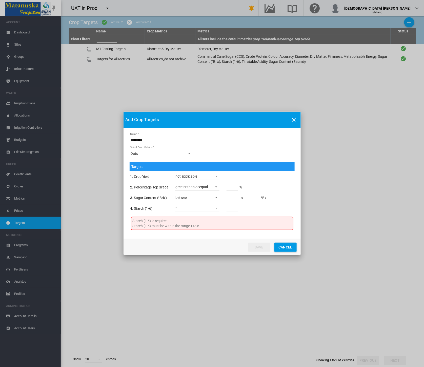
click at [193, 204] on md-input-container "greater than or equal less than or equal between not applicable" at bounding box center [198, 209] width 46 height 10
click at [194, 207] on md-select "greater than or equal less than or equal between not applicable" at bounding box center [197, 208] width 45 height 8
click at [197, 218] on div "less than or equal" at bounding box center [188, 220] width 27 height 5
click at [230, 209] on input "Name Select ..." at bounding box center [233, 208] width 12 height 8
type input "*"
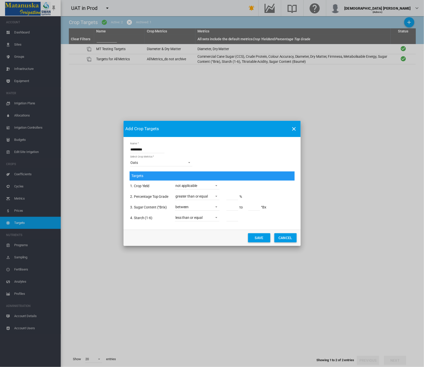
click at [270, 183] on div "Targets 1. Crop Yield not applicable 2. Percentage Top Grade greater than or eq…" at bounding box center [212, 197] width 165 height 52
click at [259, 241] on md-dialog-actions "Save Cancel" at bounding box center [212, 238] width 177 height 16
click at [260, 238] on button "Save" at bounding box center [259, 237] width 22 height 9
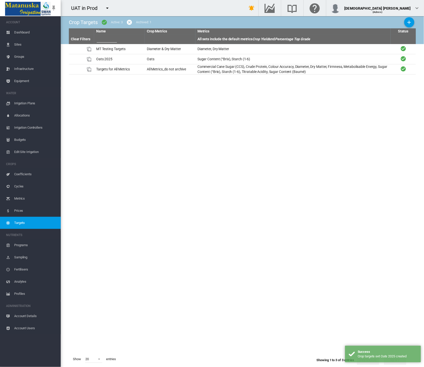
click at [32, 186] on span "Cycles" at bounding box center [35, 186] width 43 height 12
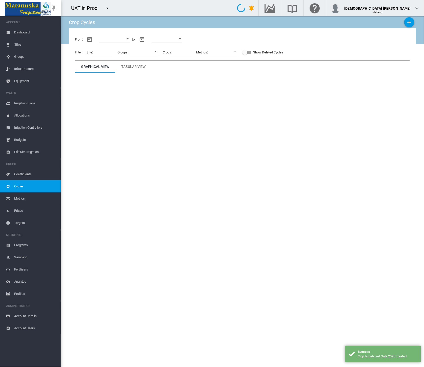
type input "**********"
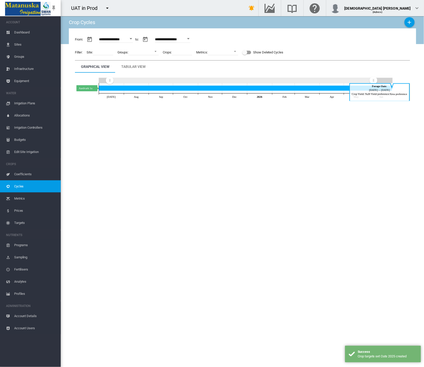
click at [162, 88] on icon "Aardvark 1a Jun 30, 2026" at bounding box center [246, 87] width 294 height 5
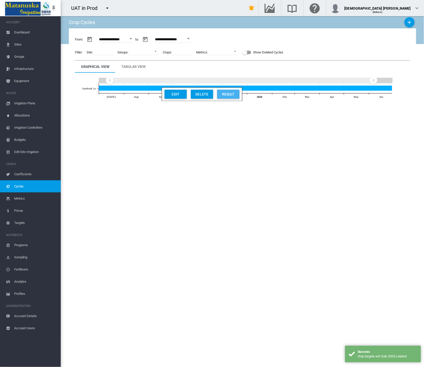
click at [234, 93] on div "Result" at bounding box center [228, 94] width 19 height 9
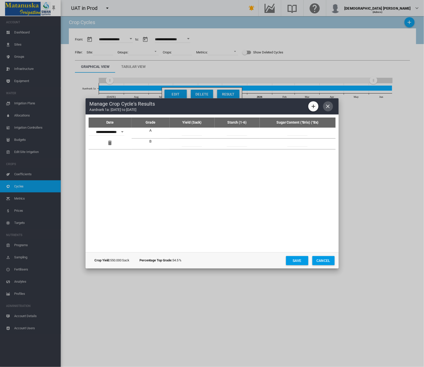
click at [329, 104] on md-icon "icon-close" at bounding box center [328, 106] width 6 height 6
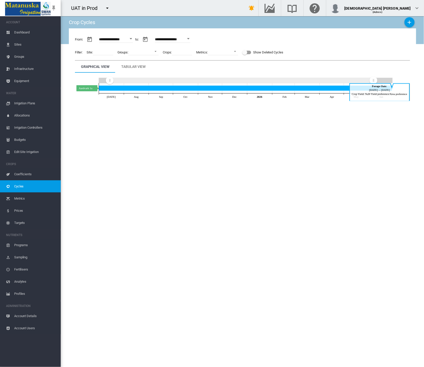
click at [199, 90] on icon "Aardvark 1a Jun 30, 2026" at bounding box center [246, 87] width 294 height 5
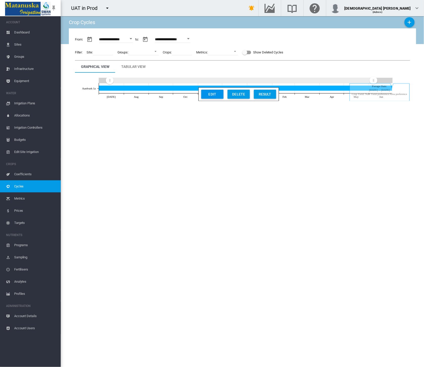
click at [204, 95] on button "Edit" at bounding box center [212, 94] width 22 height 9
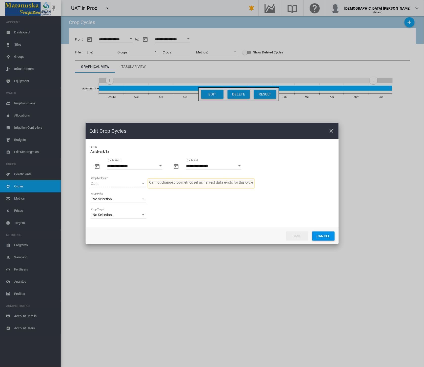
click at [128, 202] on md-select-value "- No Selection -" at bounding box center [119, 199] width 56 height 8
click at [129, 218] on md-backdrop at bounding box center [212, 183] width 424 height 367
click at [129, 214] on span "- No Selection -" at bounding box center [114, 214] width 47 height 5
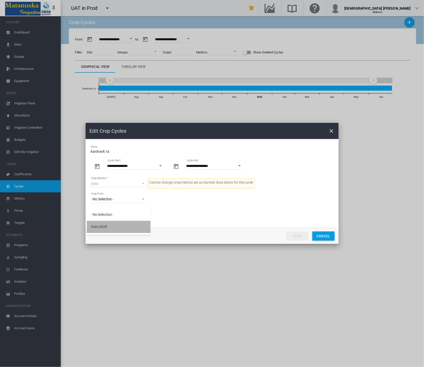
drag, startPoint x: 127, startPoint y: 226, endPoint x: 253, endPoint y: 226, distance: 126.1
click at [129, 227] on md-option "Oats 2025" at bounding box center [119, 227] width 64 height 12
click at [297, 236] on button "Save" at bounding box center [297, 235] width 22 height 9
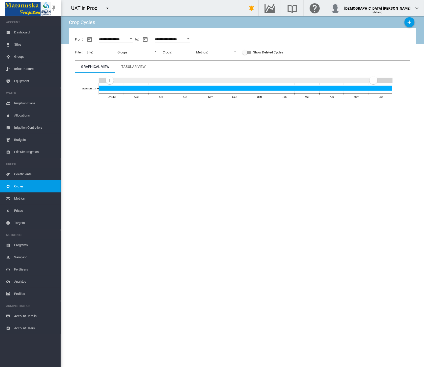
click at [39, 314] on span "Account Details" at bounding box center [35, 316] width 43 height 12
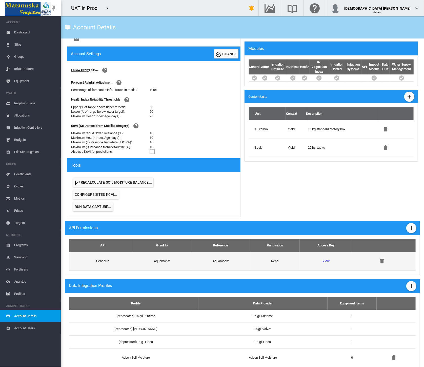
scroll to position [84, 0]
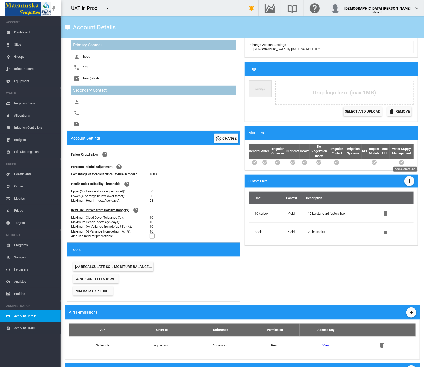
click at [407, 179] on md-icon "icon-plus" at bounding box center [409, 181] width 6 height 6
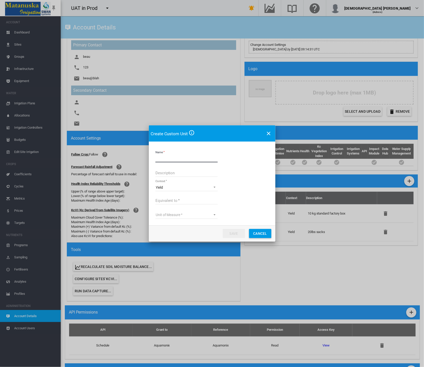
click at [175, 160] on input "Name" at bounding box center [187, 159] width 62 height 8
type input "********"
click at [181, 173] on input "Description" at bounding box center [187, 173] width 62 height 8
type input "****"
click at [185, 203] on input "Equivalent to" at bounding box center [187, 201] width 62 height 8
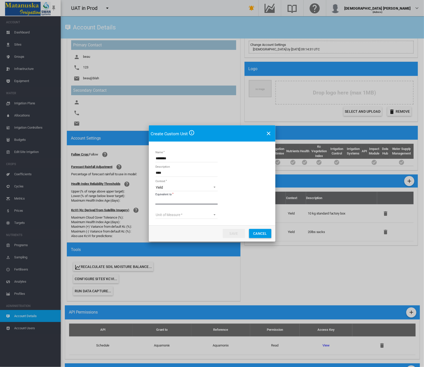
type input "**"
click at [183, 215] on md-select "Unit of Measure kg lb Metric ton ton (UK) ton (US)" at bounding box center [187, 215] width 62 height 8
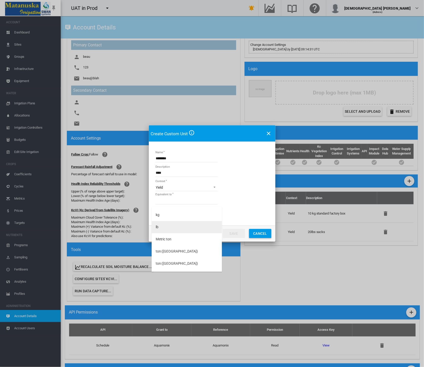
click at [181, 230] on md-option "lb" at bounding box center [187, 227] width 70 height 12
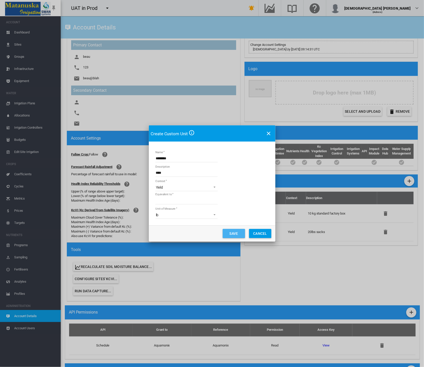
click at [230, 232] on button "Save" at bounding box center [234, 233] width 22 height 9
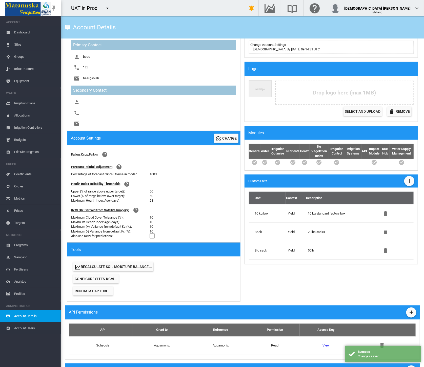
click at [26, 196] on span "Metrics" at bounding box center [35, 198] width 43 height 12
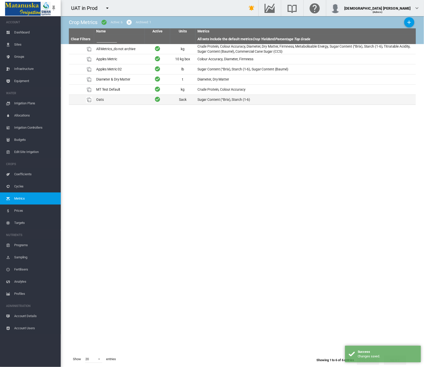
click at [126, 101] on td "Oats" at bounding box center [119, 100] width 51 height 10
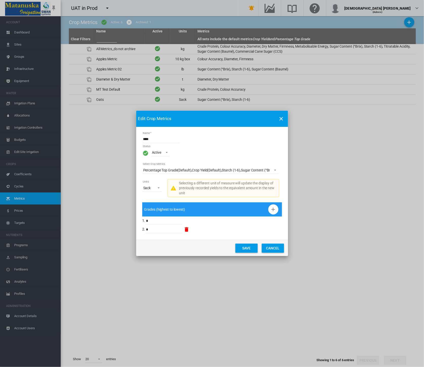
click at [158, 188] on span "Units: \a Sack\a" at bounding box center [157, 187] width 6 height 5
click at [156, 203] on md-option "Big sack" at bounding box center [164, 200] width 50 height 12
click at [239, 249] on button "Save" at bounding box center [247, 248] width 22 height 9
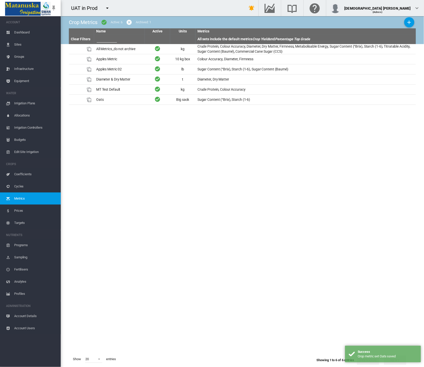
click at [21, 184] on span "Cycles" at bounding box center [35, 186] width 43 height 12
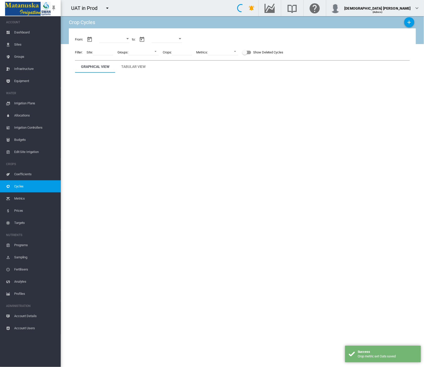
type input "**********"
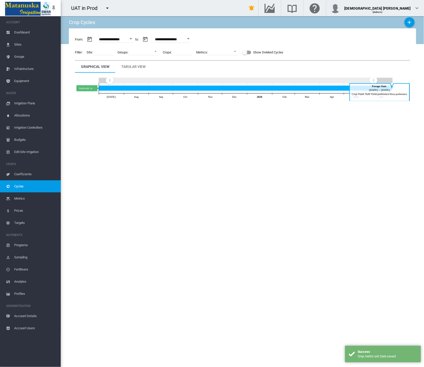
click at [252, 87] on icon "Aardvark 1a Jun 30, 2026" at bounding box center [246, 87] width 294 height 5
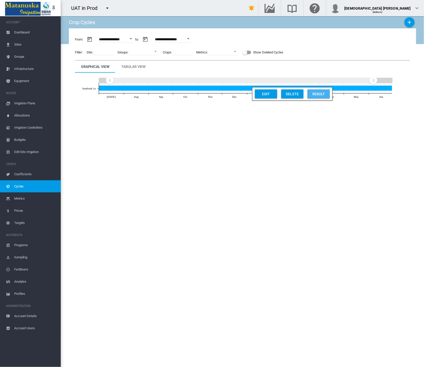
click at [314, 92] on div "Result" at bounding box center [318, 93] width 19 height 9
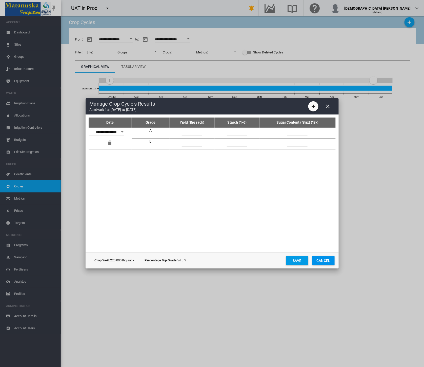
click at [320, 262] on button "Cancel" at bounding box center [324, 260] width 22 height 9
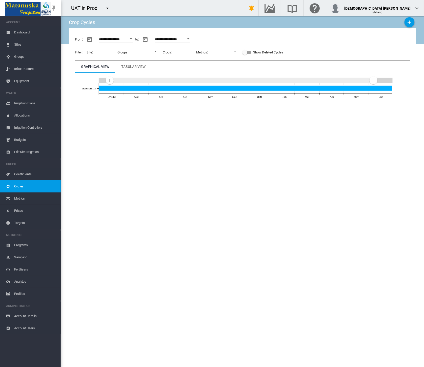
click at [26, 200] on span "Metrics" at bounding box center [35, 198] width 43 height 12
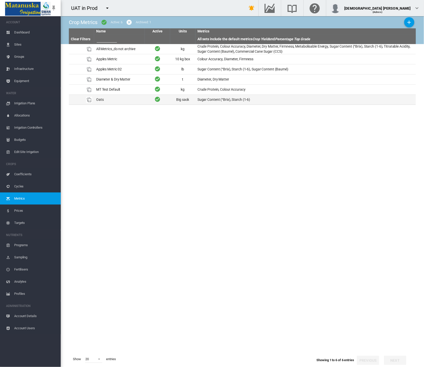
click at [122, 102] on td "Oats" at bounding box center [119, 100] width 51 height 10
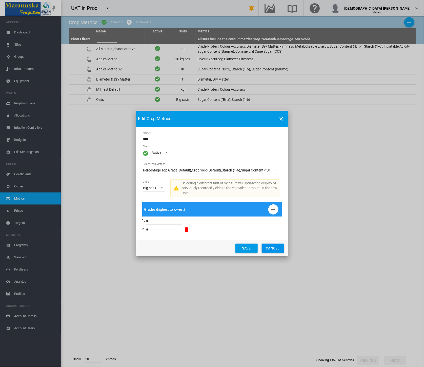
click at [167, 151] on span "\a Status\a : \a Active\a" at bounding box center [165, 152] width 6 height 5
click at [149, 187] on md-backdrop at bounding box center [212, 183] width 424 height 367
click at [152, 187] on div "Big sack" at bounding box center [149, 188] width 13 height 4
click at [148, 175] on div "Sack" at bounding box center [147, 175] width 8 height 5
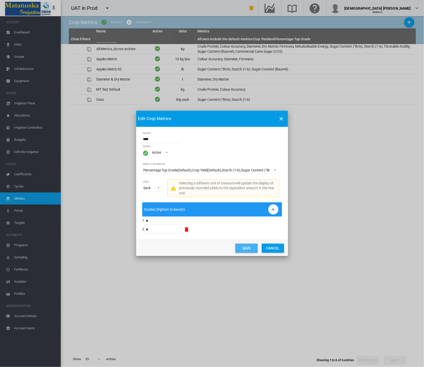
click at [257, 247] on button "Save" at bounding box center [247, 248] width 22 height 9
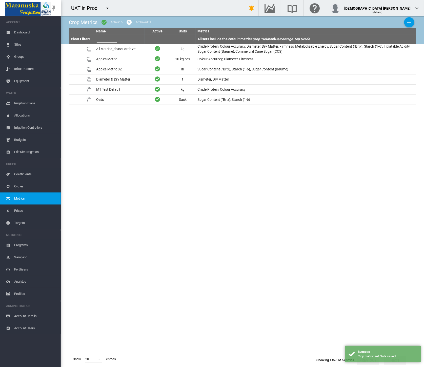
click at [20, 184] on span "Cycles" at bounding box center [35, 186] width 43 height 12
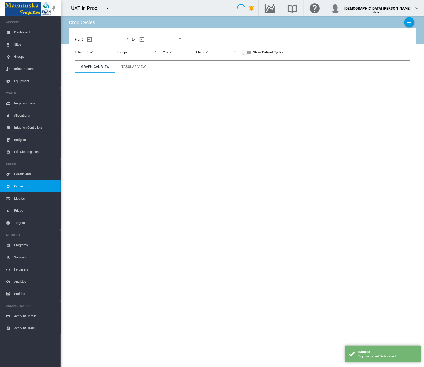
type input "**********"
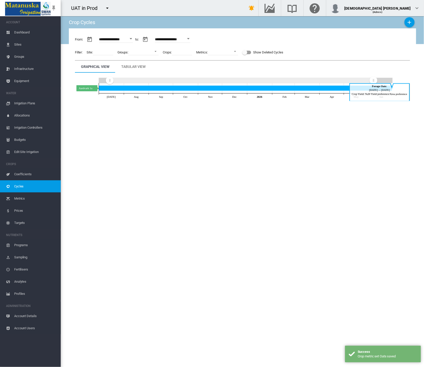
click at [132, 86] on icon "Aardvark 1a Jun 30, 2026" at bounding box center [246, 87] width 294 height 5
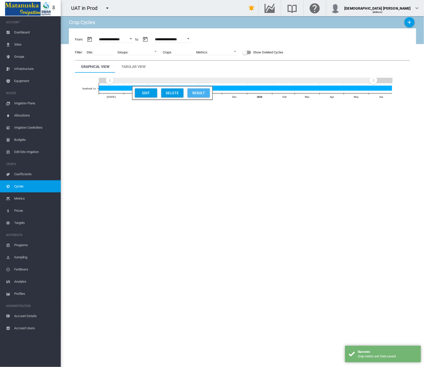
click at [194, 91] on div "Result" at bounding box center [198, 92] width 19 height 9
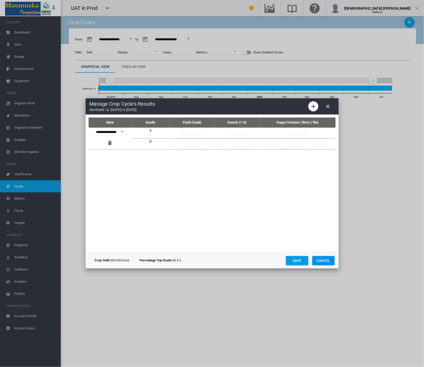
click at [331, 105] on md-icon "icon-close" at bounding box center [328, 106] width 6 height 6
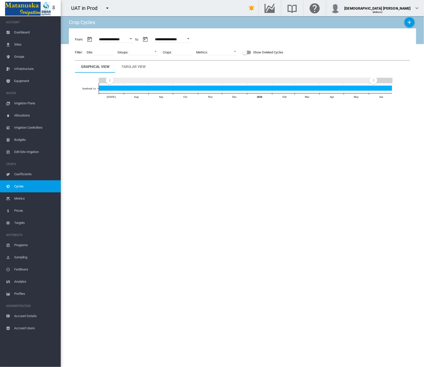
click at [135, 66] on div "Tabular View" at bounding box center [134, 67] width 24 height 6
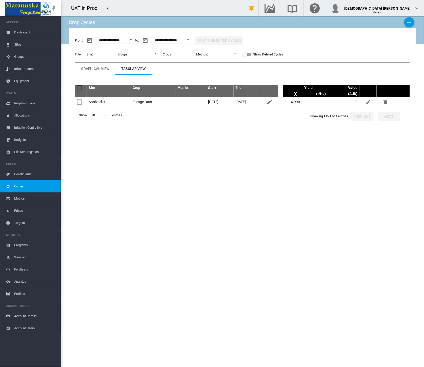
click at [42, 316] on span "Account Details" at bounding box center [35, 316] width 43 height 12
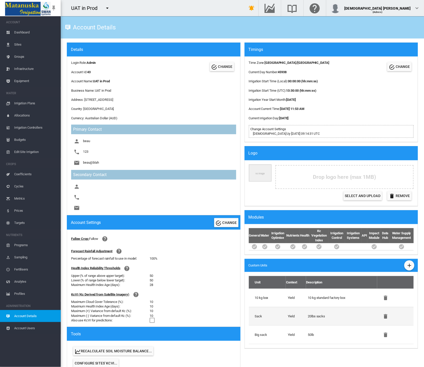
click at [315, 315] on td "20lbs sacks" at bounding box center [341, 316] width 71 height 18
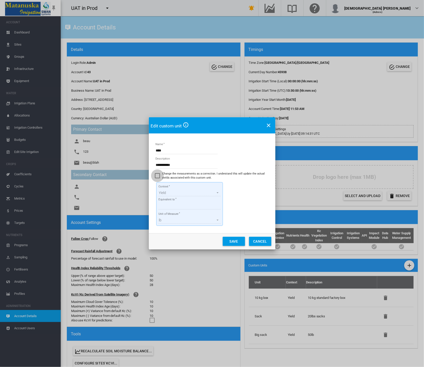
click at [158, 174] on div "Change the measurements as a correction. I understand this will update the actu…" at bounding box center [157, 175] width 5 height 5
click at [162, 221] on span "lb" at bounding box center [185, 220] width 53 height 5
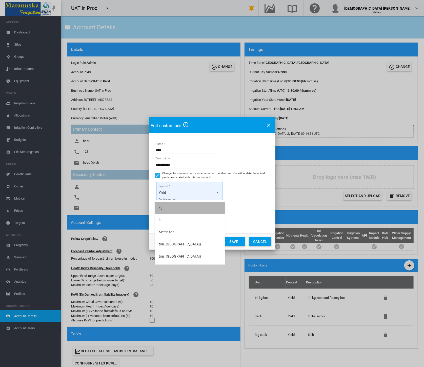
click at [161, 206] on div "kg" at bounding box center [161, 207] width 4 height 5
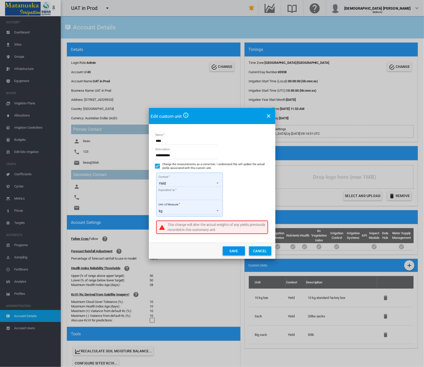
click at [231, 250] on button "Save" at bounding box center [234, 250] width 22 height 9
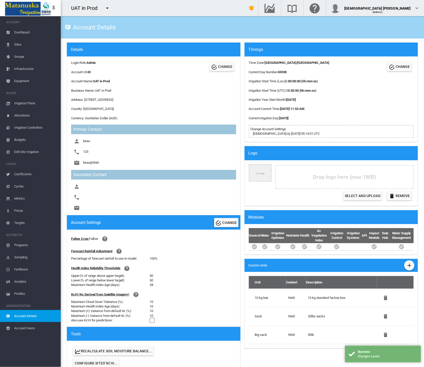
click at [27, 186] on span "Cycles" at bounding box center [35, 186] width 43 height 12
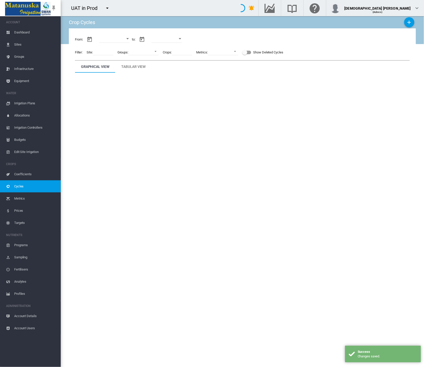
type input "**********"
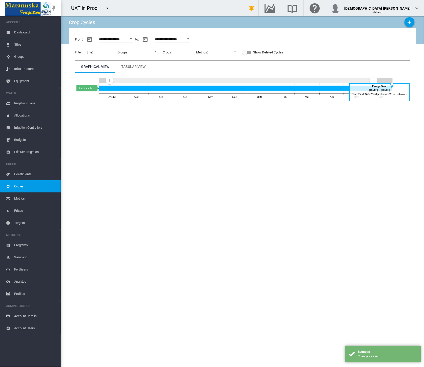
click at [166, 88] on icon "Aardvark 1a Jun 30, 2026" at bounding box center [246, 87] width 294 height 5
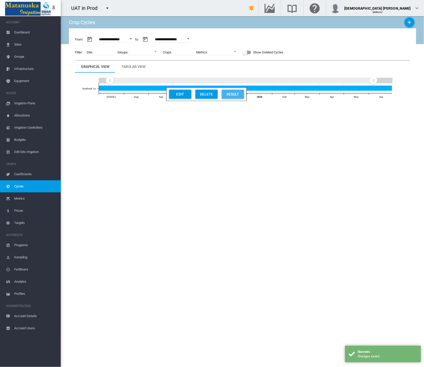
click at [232, 94] on div "Result" at bounding box center [232, 94] width 19 height 9
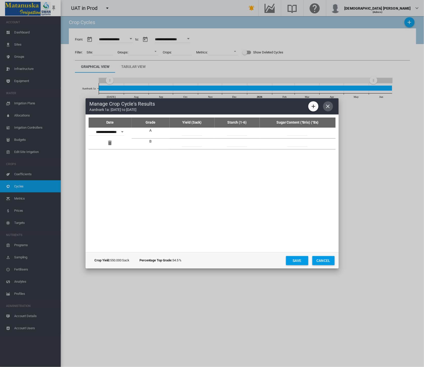
click at [329, 107] on md-icon "icon-close" at bounding box center [328, 106] width 6 height 6
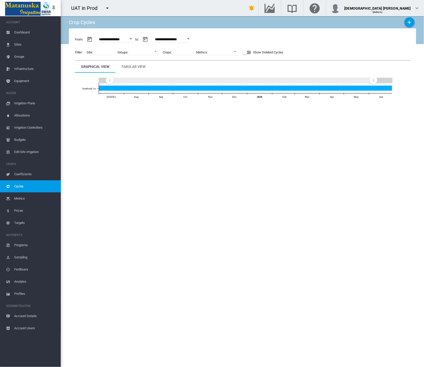
click at [137, 66] on div "Tabular View" at bounding box center [134, 67] width 24 height 6
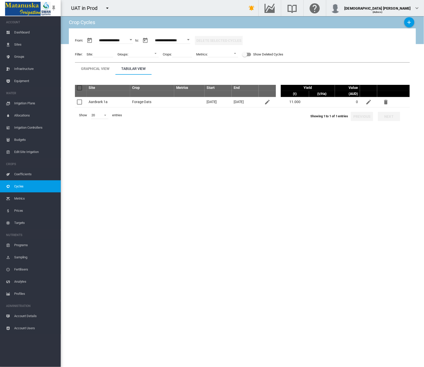
click at [27, 318] on span "Account Details" at bounding box center [35, 316] width 43 height 12
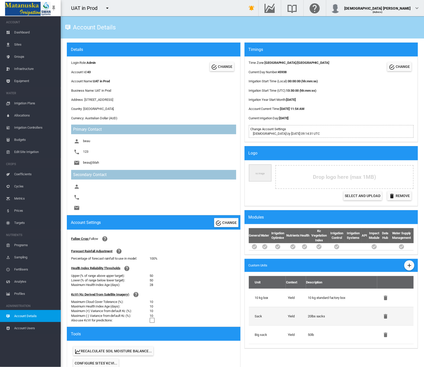
click at [332, 317] on td "20lbs sacks" at bounding box center [341, 316] width 71 height 18
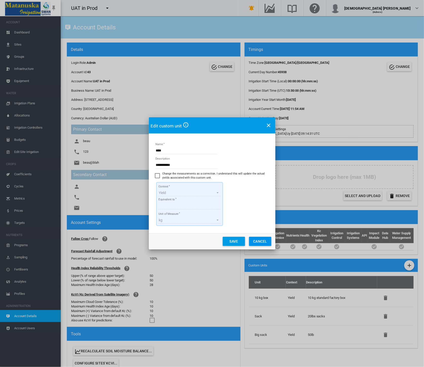
click at [157, 177] on div "Change the measurements as a correction. I understand this will update the actu…" at bounding box center [157, 175] width 5 height 5
click at [164, 220] on span "kg" at bounding box center [185, 220] width 53 height 5
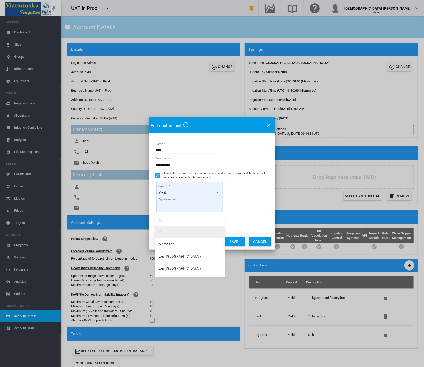
click at [165, 230] on md-option "lb" at bounding box center [190, 232] width 70 height 12
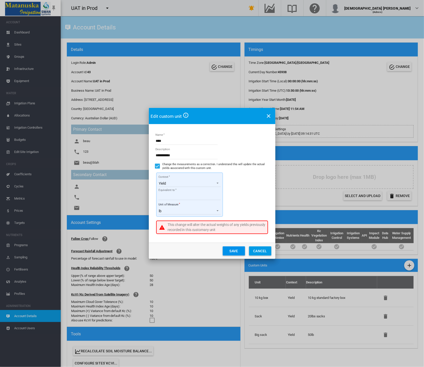
click at [237, 251] on button "Save" at bounding box center [234, 250] width 22 height 9
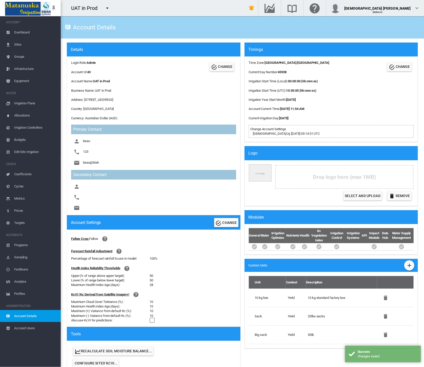
click at [24, 187] on span "Cycles" at bounding box center [35, 186] width 43 height 12
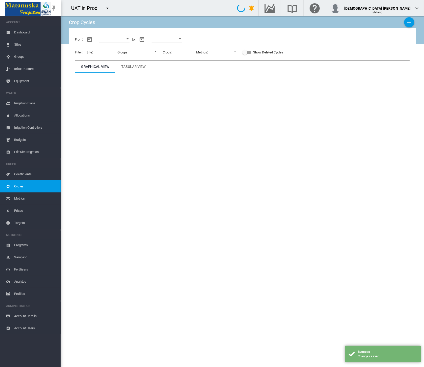
type input "**********"
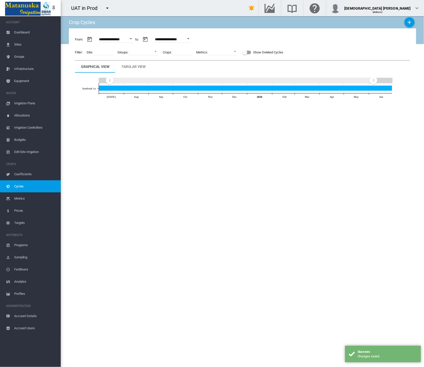
click at [139, 70] on md-tab-item "Tabular View" at bounding box center [133, 67] width 36 height 12
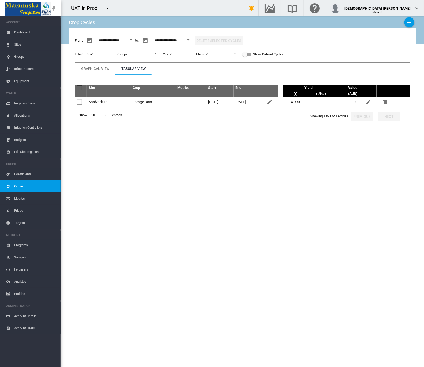
click at [146, 225] on div "Site Crop Metrics Start End Yield Value (t) (t/Ha) (AUD)" at bounding box center [242, 155] width 335 height 160
click at [30, 44] on span "Sites" at bounding box center [35, 44] width 43 height 12
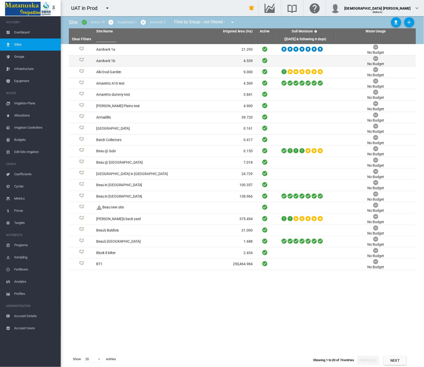
click at [181, 60] on td "4.539" at bounding box center [215, 60] width 80 height 11
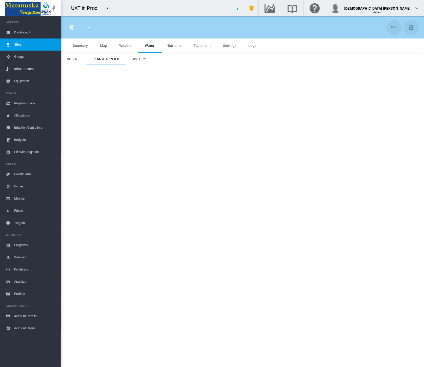
type input "**********"
type input "*********"
type input "*"
type input "*****"
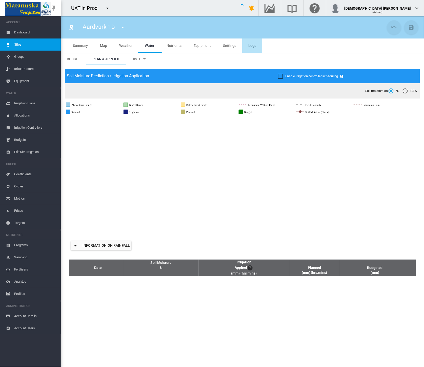
click at [256, 45] on md-tab-item "Logs" at bounding box center [252, 45] width 20 height 14
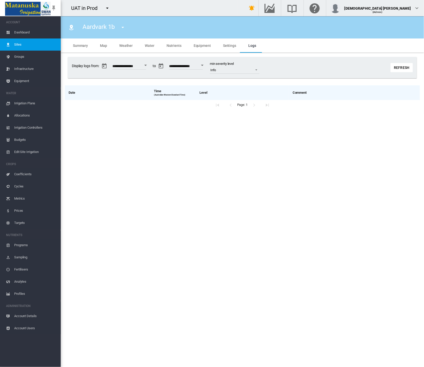
click at [225, 47] on span "Settings" at bounding box center [229, 46] width 13 height 4
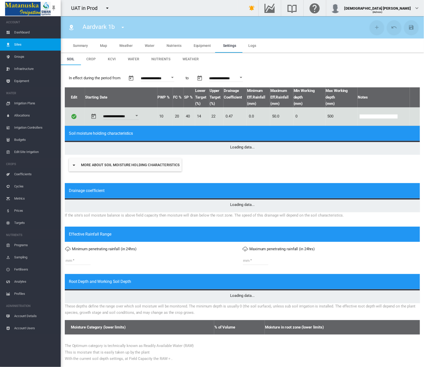
type input "*"
type input "**"
type input "*****"
type input "***"
type input "*****"
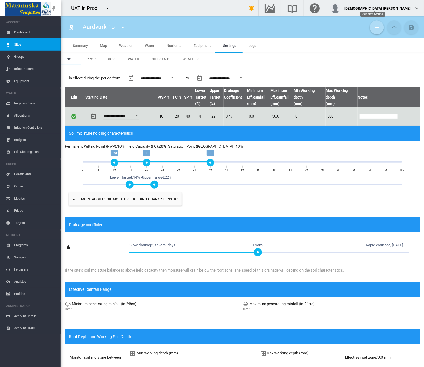
click at [370, 30] on button "Add New Setting" at bounding box center [377, 27] width 14 height 14
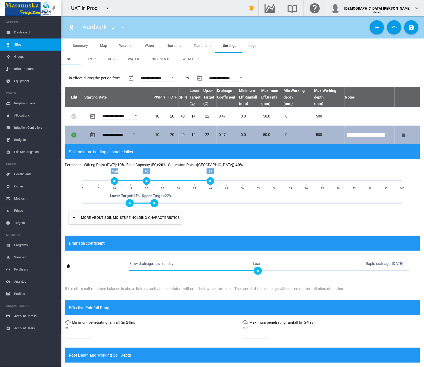
click at [135, 133] on button "Open calendar" at bounding box center [133, 134] width 9 height 9
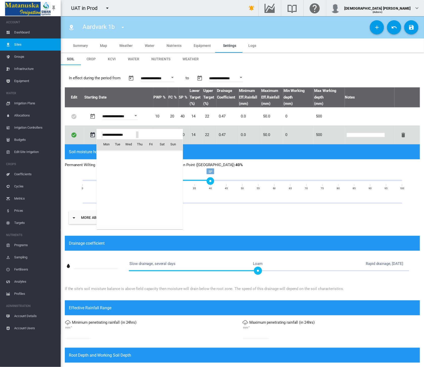
scroll to position [12685, 0]
click at [128, 178] on span "8" at bounding box center [128, 177] width 11 height 11
type input "**********"
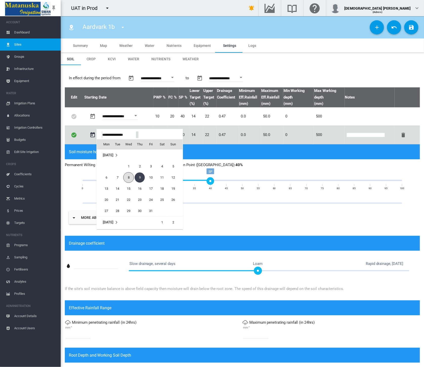
type input "**********"
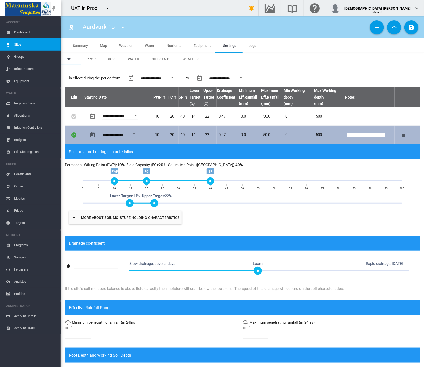
click at [355, 133] on input "text" at bounding box center [366, 135] width 38 height 4
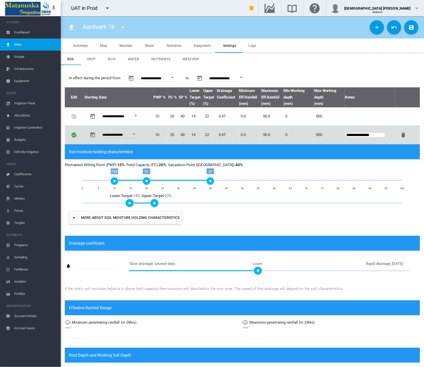
type input "**********"
drag, startPoint x: 147, startPoint y: 179, endPoint x: 162, endPoint y: 181, distance: 14.8
click at [162, 181] on div "FC" at bounding box center [163, 181] width 8 height 8
drag, startPoint x: 158, startPoint y: 203, endPoint x: 163, endPoint y: 204, distance: 5.2
click at [163, 204] on span at bounding box center [164, 203] width 8 height 8
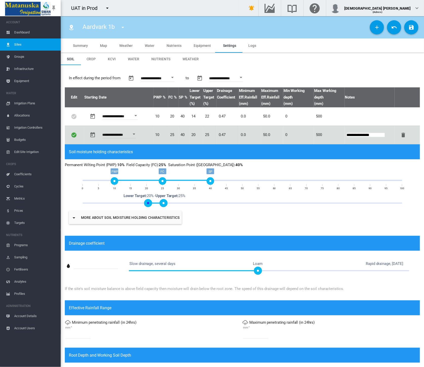
click at [147, 204] on span at bounding box center [148, 203] width 8 height 8
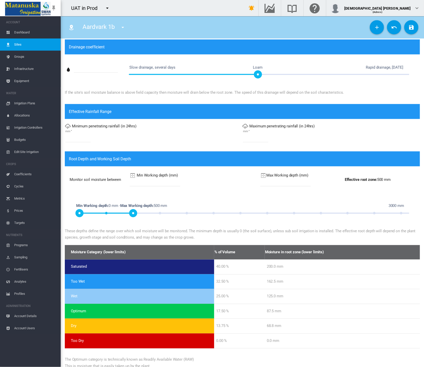
scroll to position [197, 0]
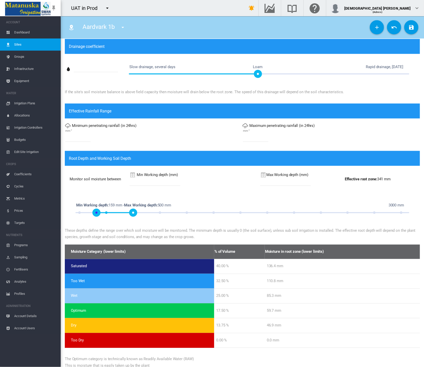
type input "***"
drag, startPoint x: 79, startPoint y: 212, endPoint x: 104, endPoint y: 211, distance: 24.8
click at [104, 211] on span at bounding box center [104, 213] width 8 height 8
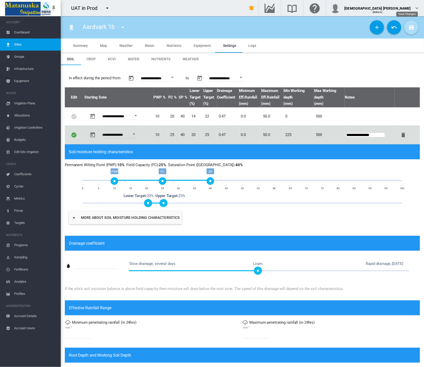
click at [409, 26] on md-icon "icon-content-save" at bounding box center [412, 27] width 6 height 6
click at [282, 67] on div "**********" at bounding box center [242, 320] width 363 height 511
click at [250, 43] on md-tab-item "Logs" at bounding box center [252, 45] width 20 height 14
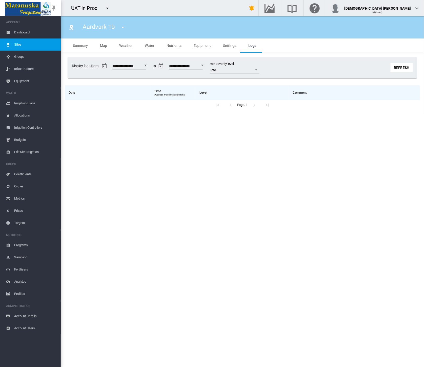
click at [399, 69] on button "Refresh" at bounding box center [402, 67] width 22 height 9
click at [324, 47] on md-tabs-canvas "Summary Map Weather Water Nutrients Equipment Settings Logs Summary Map Weather…" at bounding box center [242, 45] width 351 height 14
click at [157, 169] on section "Aardvark 1b Aardvark 1a Aardvark 1b Alk-Oval-Garden Anna Plains test" at bounding box center [242, 191] width 363 height 351
click at [305, 243] on section "Aardvark 1b Aardvark 1a Aardvark 1b Alk-Oval-Garden Anna Plains test" at bounding box center [242, 191] width 363 height 351
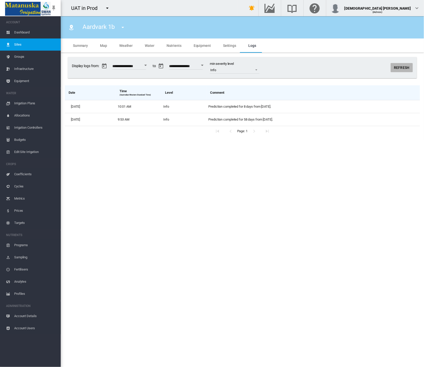
click at [401, 65] on button "Refresh" at bounding box center [402, 67] width 22 height 9
click at [150, 66] on button "Open calendar" at bounding box center [145, 65] width 9 height 9
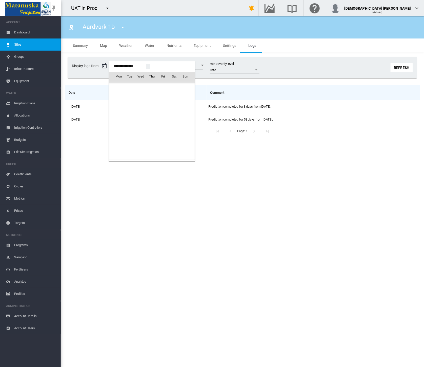
scroll to position [12618, 0]
click at [347, 66] on div at bounding box center [212, 183] width 424 height 367
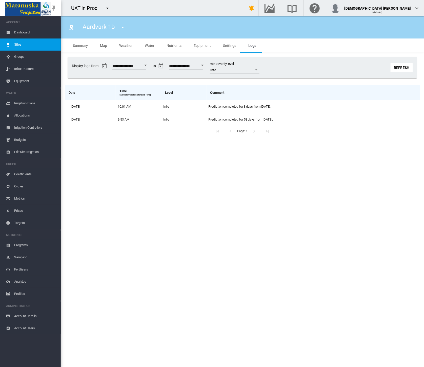
click at [221, 149] on section "Aardvark 1b [STREET_ADDRESS] Aardvark 1b [GEOGRAPHIC_DATA] [PERSON_NAME] Plains…" at bounding box center [242, 191] width 363 height 351
click at [226, 49] on md-tab-item "Settings" at bounding box center [229, 45] width 25 height 14
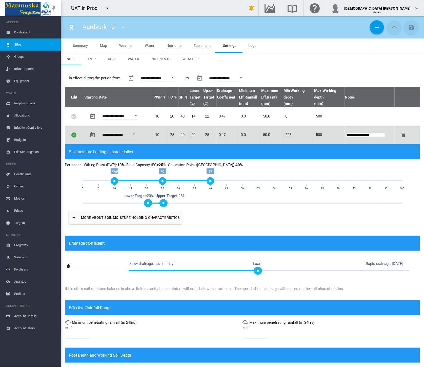
click at [291, 73] on div "**********" at bounding box center [242, 78] width 351 height 14
click at [249, 47] on span "Logs" at bounding box center [252, 46] width 8 height 4
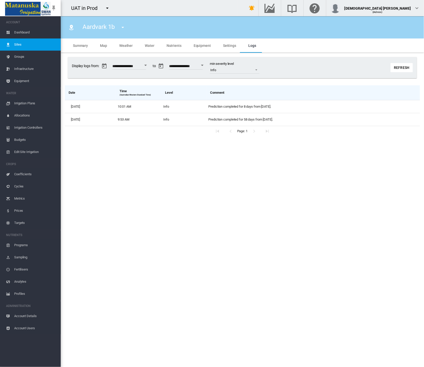
click at [305, 64] on div "**********" at bounding box center [242, 67] width 349 height 21
drag, startPoint x: 142, startPoint y: 257, endPoint x: 35, endPoint y: 269, distance: 107.6
click at [142, 257] on section "Aardvark 1b Aardvark 1a Aardvark 1b Alk-Oval-Garden Anna Plains test" at bounding box center [242, 191] width 363 height 351
click at [401, 66] on button "Refresh" at bounding box center [402, 67] width 22 height 9
click at [259, 71] on md-select-value "Info" at bounding box center [235, 70] width 50 height 8
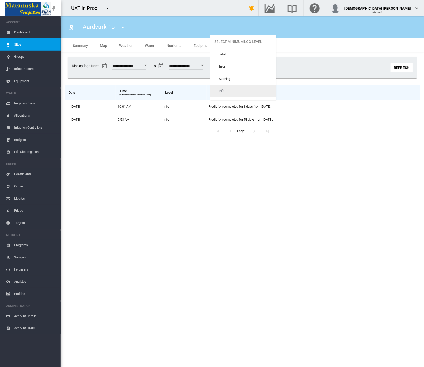
scroll to position [21, 0]
click at [252, 96] on md-option "Trace" at bounding box center [243, 94] width 66 height 12
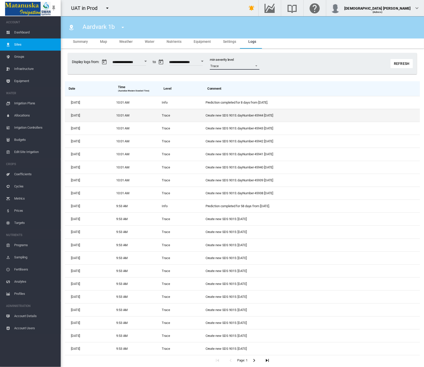
scroll to position [5, 0]
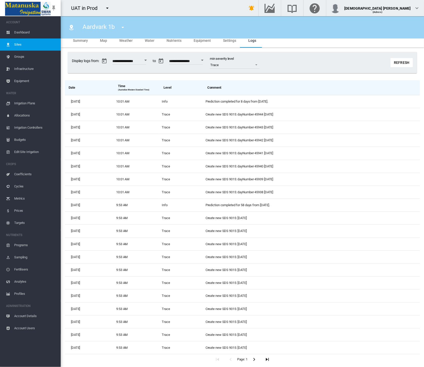
click at [252, 358] on icon "button" at bounding box center [254, 359] width 6 height 6
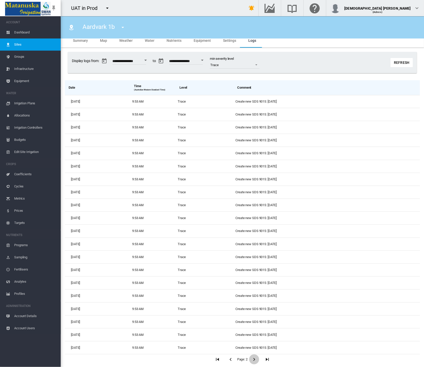
click at [253, 358] on icon "button" at bounding box center [254, 359] width 6 height 6
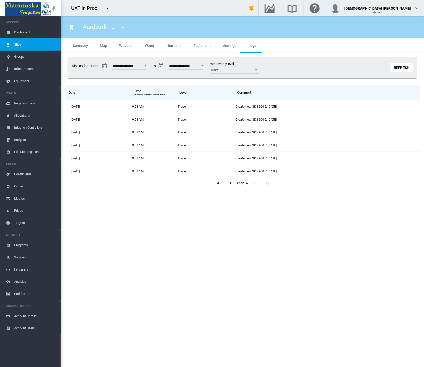
scroll to position [0, 0]
click at [228, 183] on icon "button" at bounding box center [231, 183] width 6 height 6
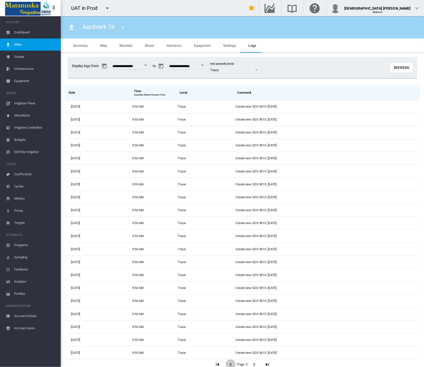
click at [228, 183] on td "Trace" at bounding box center [205, 184] width 58 height 13
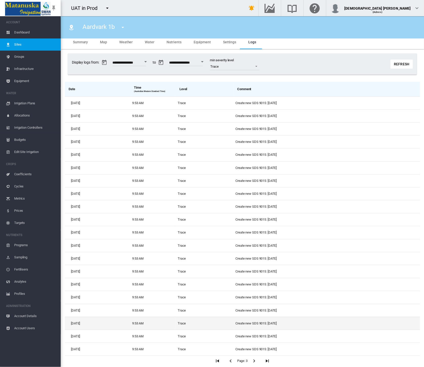
scroll to position [5, 0]
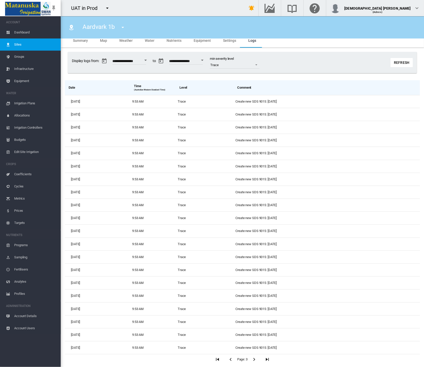
click at [228, 358] on icon "button" at bounding box center [231, 359] width 6 height 6
click at [228, 360] on icon "button" at bounding box center [231, 359] width 6 height 6
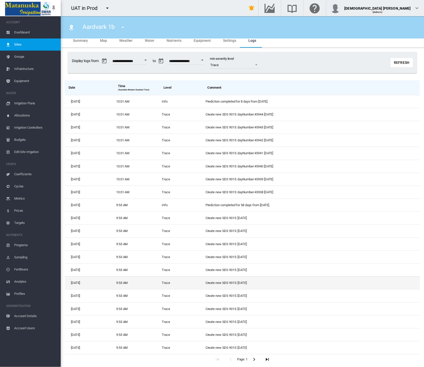
scroll to position [0, 0]
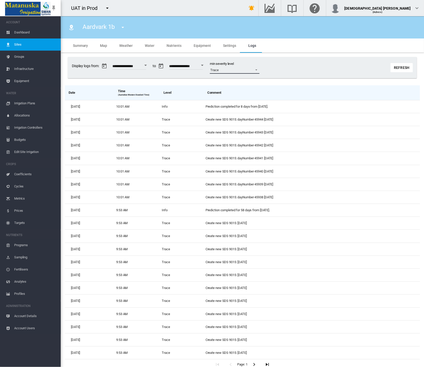
click at [238, 69] on span "Trace" at bounding box center [230, 70] width 41 height 5
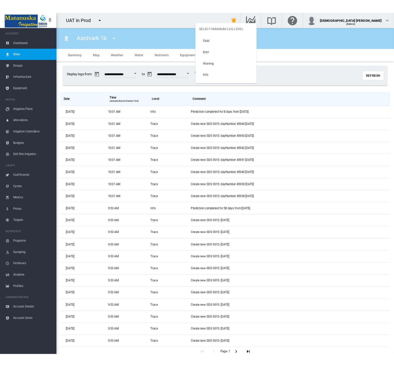
scroll to position [21, 0]
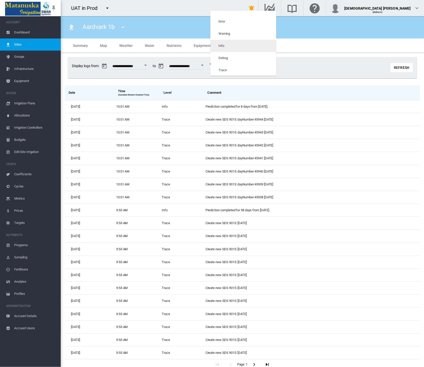
click at [235, 46] on md-option "Info" at bounding box center [243, 46] width 66 height 12
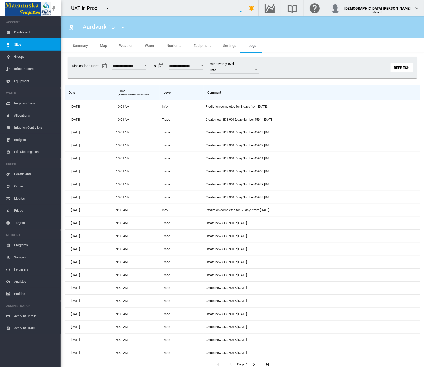
click at [316, 68] on div "**********" at bounding box center [242, 67] width 349 height 21
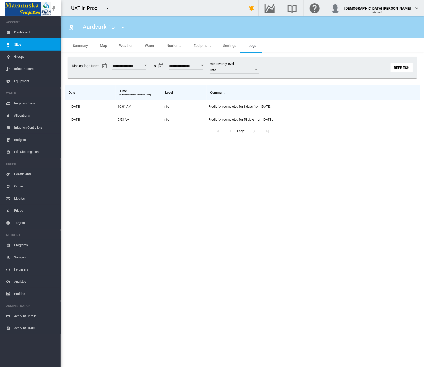
click at [316, 68] on div "**********" at bounding box center [242, 67] width 349 height 21
click at [204, 44] on span "Equipment" at bounding box center [202, 46] width 17 height 4
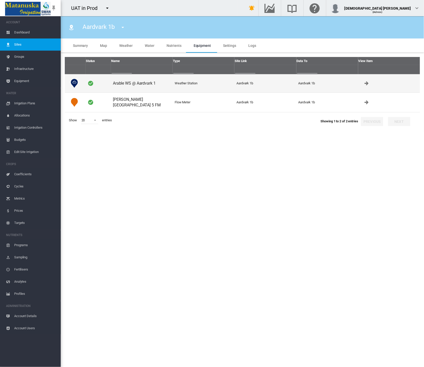
click at [204, 86] on td "Weather Station" at bounding box center [204, 83] width 62 height 18
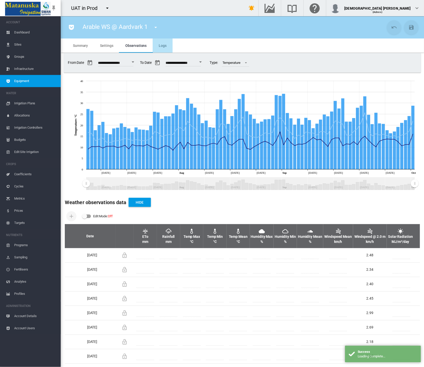
click at [163, 41] on md-tab-item "Logs" at bounding box center [163, 45] width 20 height 14
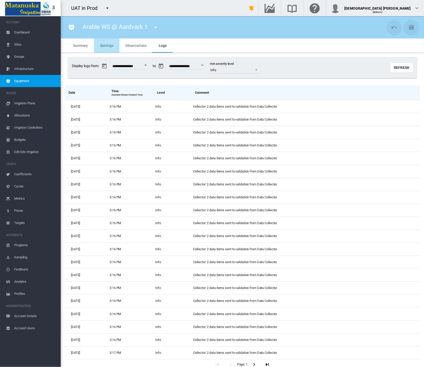
click at [98, 43] on md-tab-item "Settings" at bounding box center [106, 45] width 25 height 14
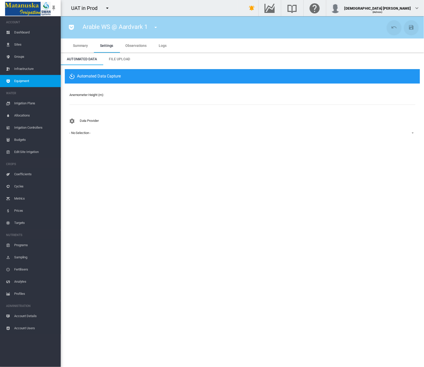
click at [71, 29] on md-icon "icon-pocket" at bounding box center [71, 27] width 6 height 6
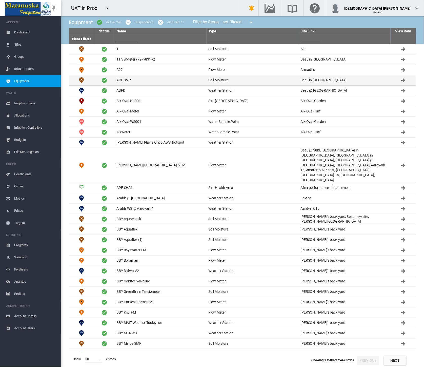
click at [127, 79] on td "ACE SMP" at bounding box center [160, 80] width 92 height 10
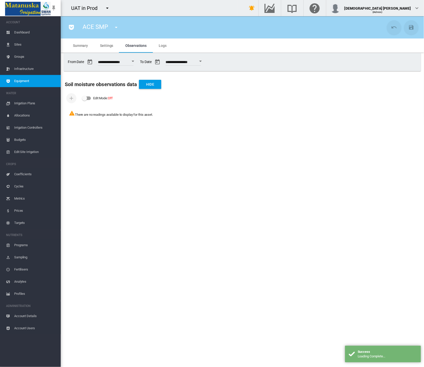
click at [98, 44] on md-tab-item "Settings" at bounding box center [106, 45] width 25 height 14
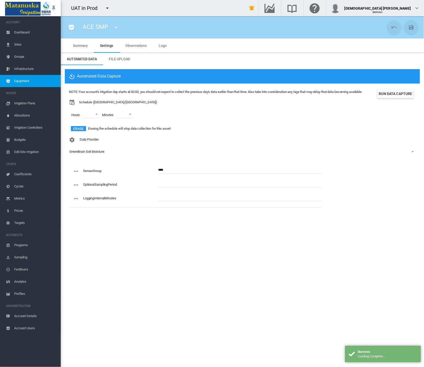
click at [45, 81] on span "Equipment" at bounding box center [35, 81] width 43 height 12
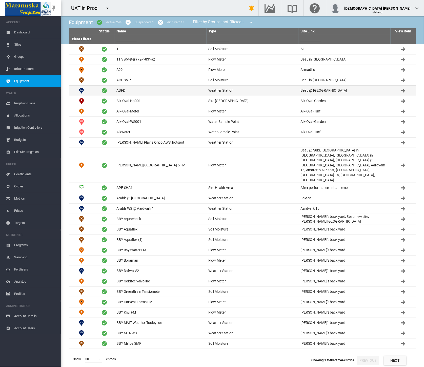
click at [148, 89] on td "ADFD" at bounding box center [160, 91] width 92 height 10
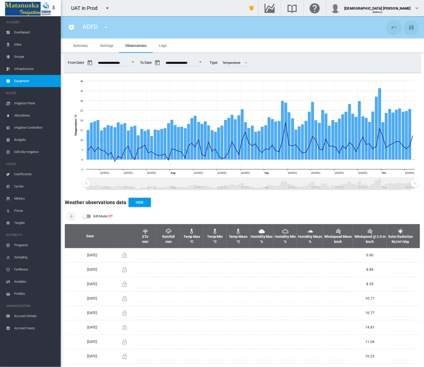
click at [160, 45] on span "Logs" at bounding box center [163, 46] width 8 height 4
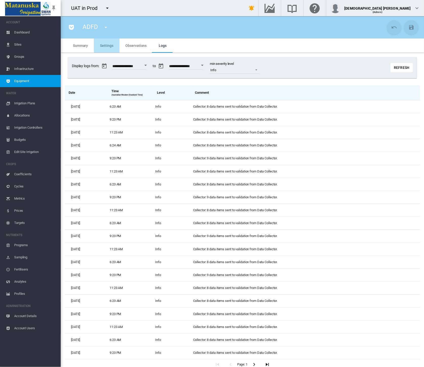
click at [107, 44] on span "Settings" at bounding box center [106, 46] width 13 height 4
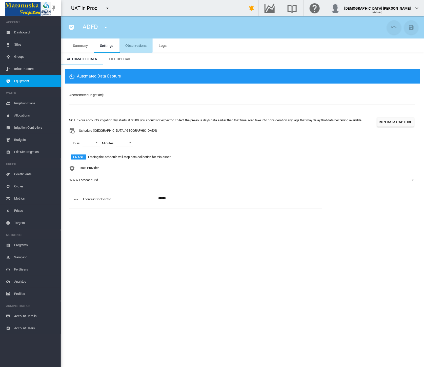
click at [131, 44] on span "Observations" at bounding box center [136, 46] width 21 height 4
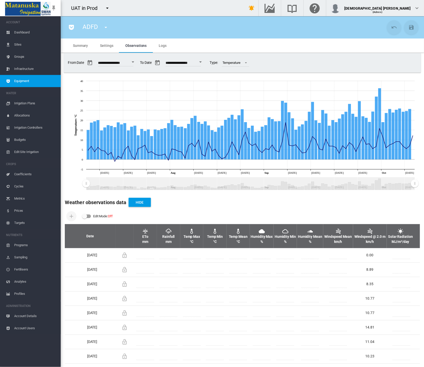
click at [179, 45] on md-tabs-canvas "Summary Settings Observations Logs Summary Settings Observations Logs" at bounding box center [242, 45] width 351 height 14
click at [112, 45] on span "Settings" at bounding box center [106, 46] width 13 height 4
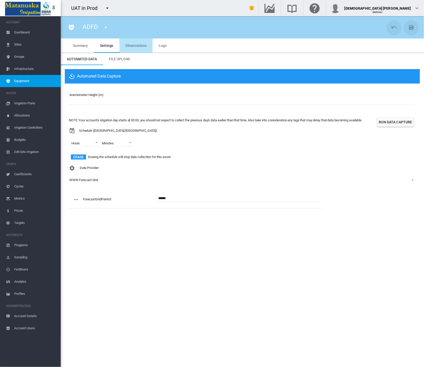
click at [143, 44] on span "Observations" at bounding box center [136, 46] width 21 height 4
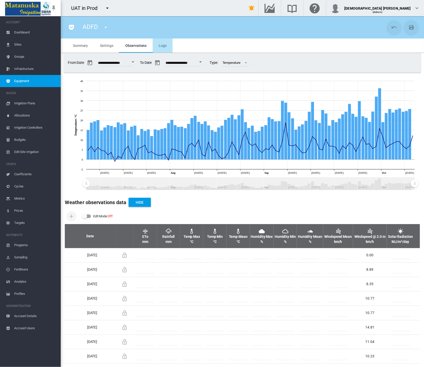
click at [166, 47] on md-tab-item "Logs" at bounding box center [163, 45] width 20 height 14
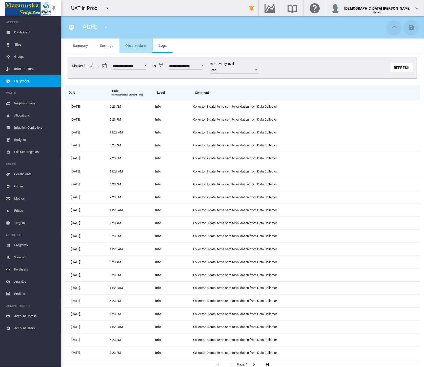
click at [133, 44] on span "Observations" at bounding box center [136, 46] width 21 height 4
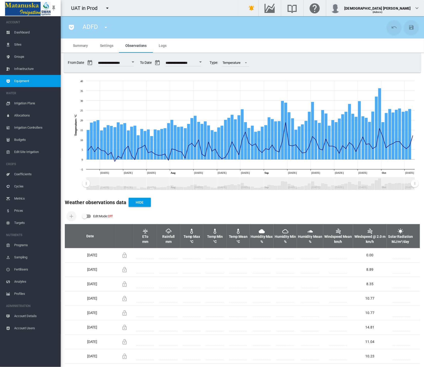
click at [102, 44] on span "Settings" at bounding box center [106, 46] width 13 height 4
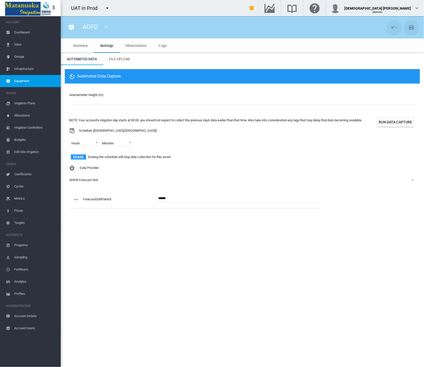
click at [385, 126] on button "Run Data Capture" at bounding box center [396, 122] width 36 height 9
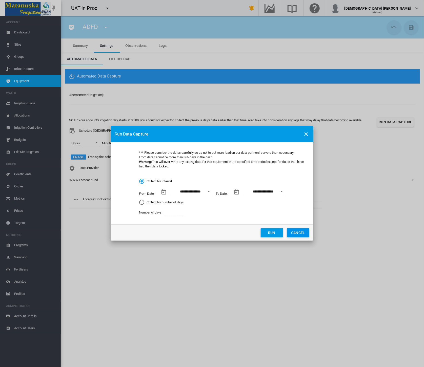
click at [302, 234] on button "CANCEL" at bounding box center [298, 232] width 22 height 9
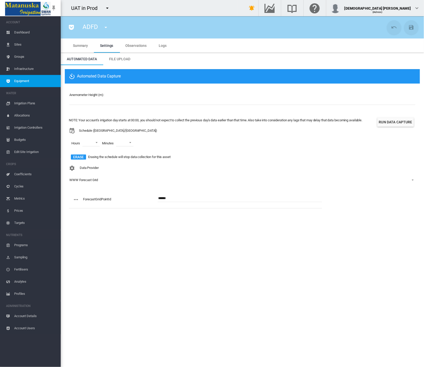
click at [21, 44] on span "Sites" at bounding box center [35, 44] width 43 height 12
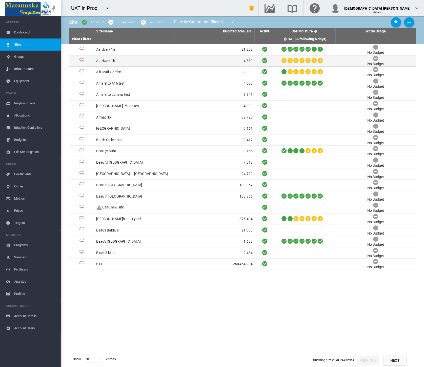
click at [153, 60] on td "Aardvark 1b" at bounding box center [134, 60] width 80 height 11
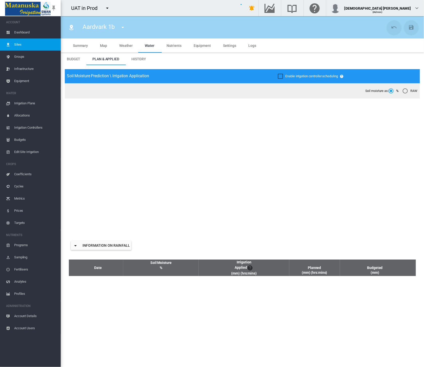
type input "**********"
type input "*****"
type input "*********"
type input "*"
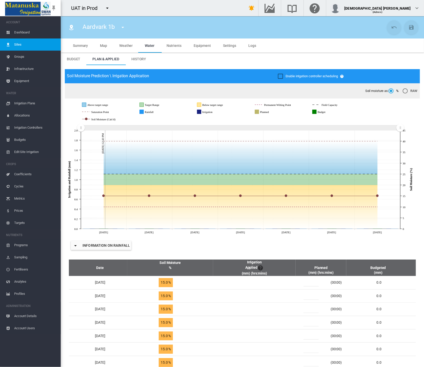
click at [249, 46] on span "Logs" at bounding box center [252, 46] width 8 height 4
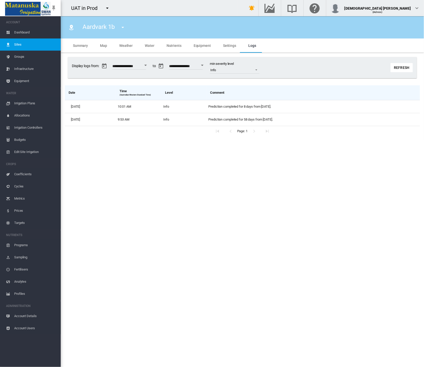
click at [306, 68] on div "**********" at bounding box center [242, 67] width 349 height 21
drag, startPoint x: 402, startPoint y: 67, endPoint x: 111, endPoint y: 193, distance: 317.3
click at [402, 67] on button "Refresh" at bounding box center [402, 67] width 22 height 9
click at [22, 81] on span "Equipment" at bounding box center [35, 81] width 43 height 12
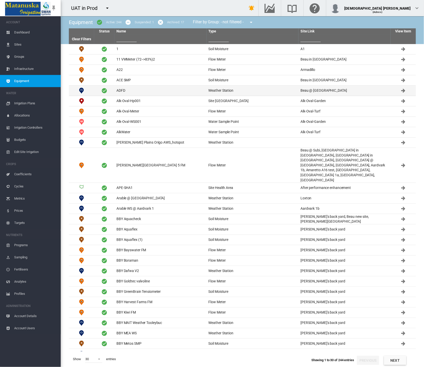
click at [144, 92] on td "ADFD" at bounding box center [160, 91] width 92 height 10
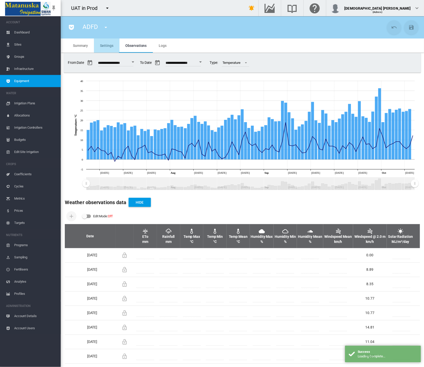
click at [108, 46] on span "Settings" at bounding box center [106, 46] width 13 height 4
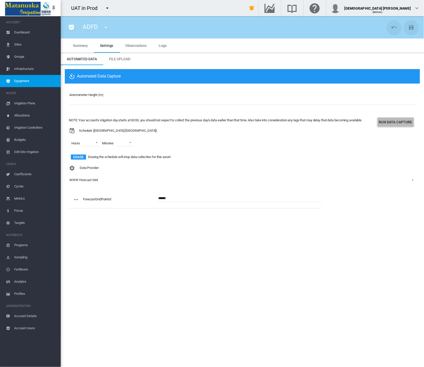
click at [392, 125] on button "Run Data Capture" at bounding box center [396, 122] width 36 height 9
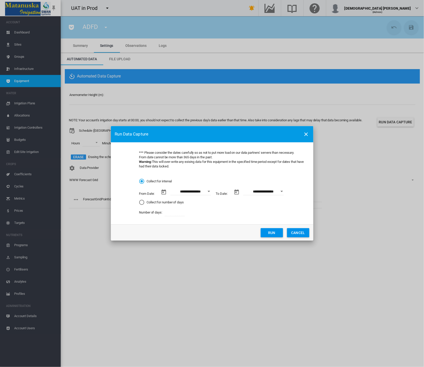
click at [271, 234] on button "Run" at bounding box center [272, 232] width 22 height 9
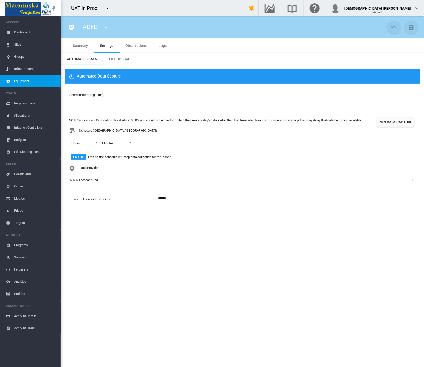
click at [205, 279] on section "ADFD 1 (Soil Moisture) 11 VWMeter (72-->83%)2 (Flow Meter) A22 (Flow Meter) ACE…" at bounding box center [242, 191] width 363 height 351
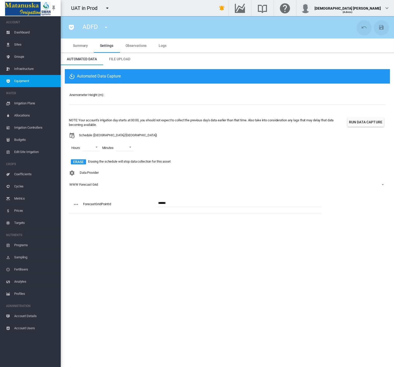
click at [119, 245] on section "ADFD 1 (Soil Moisture) 11 VWMeter (72-->83%)2 (Flow Meter) A22 (Flow Meter) ACE…" at bounding box center [228, 191] width 334 height 351
click at [166, 47] on md-tab-item "Logs" at bounding box center [163, 45] width 20 height 14
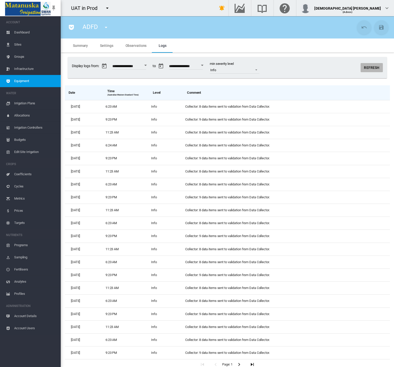
click at [364, 69] on button "Refresh" at bounding box center [372, 67] width 22 height 9
click at [361, 69] on button "Refresh" at bounding box center [372, 67] width 22 height 9
click at [363, 68] on button "Refresh" at bounding box center [372, 67] width 22 height 9
click at [370, 69] on button "Refresh" at bounding box center [372, 67] width 22 height 9
click at [123, 42] on md-tab-item "Observations" at bounding box center [136, 45] width 33 height 14
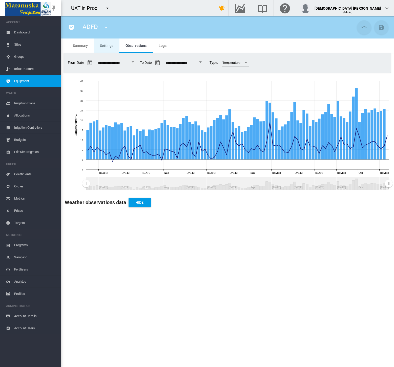
click at [108, 45] on span "Settings" at bounding box center [106, 46] width 13 height 4
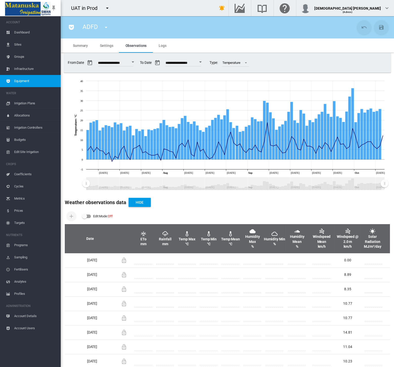
click at [31, 81] on span "Equipment" at bounding box center [35, 81] width 43 height 12
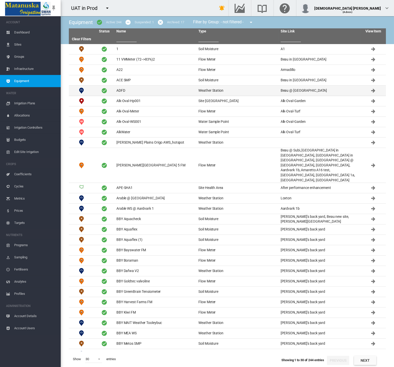
click at [147, 94] on td "ADFD" at bounding box center [155, 91] width 82 height 10
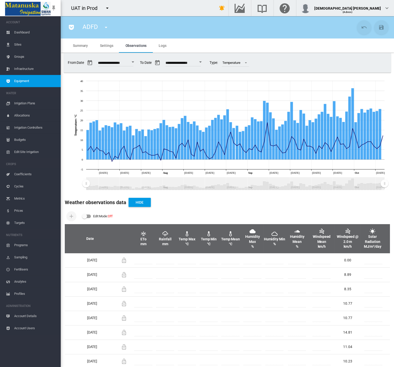
click at [23, 30] on span "Dashboard" at bounding box center [35, 32] width 43 height 12
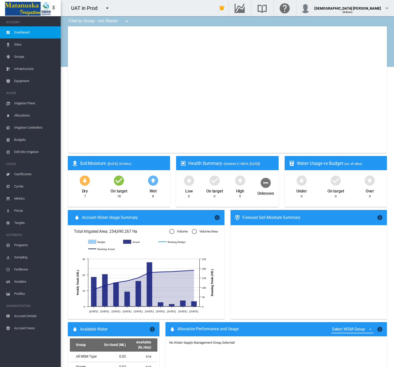
type input "**********"
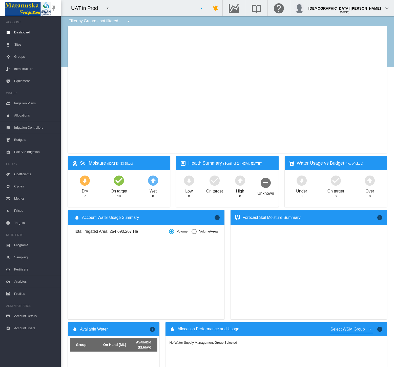
type input "**********"
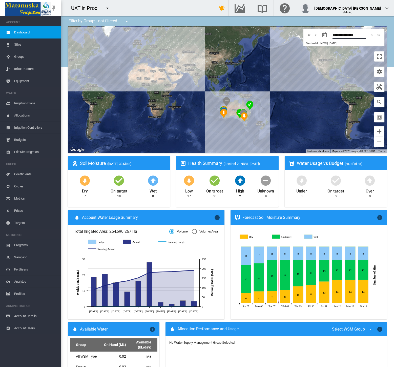
click at [336, 34] on input "**********" at bounding box center [350, 35] width 34 height 5
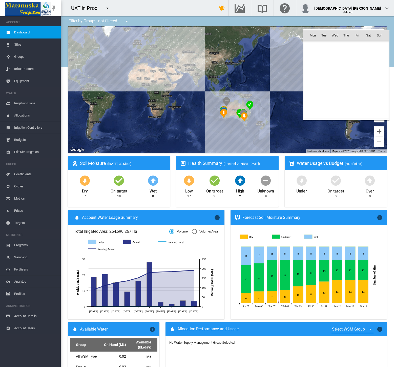
scroll to position [117385, 0]
click at [336, 34] on th "Wed" at bounding box center [335, 35] width 11 height 10
click at [213, 10] on div at bounding box center [197, 183] width 394 height 367
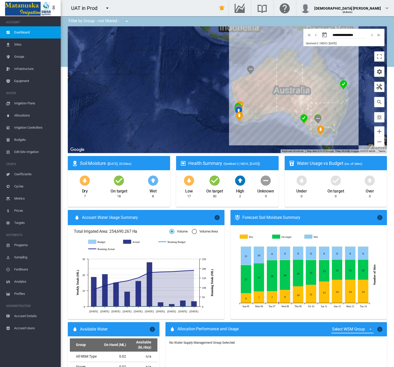
drag, startPoint x: 234, startPoint y: 141, endPoint x: 244, endPoint y: 115, distance: 27.7
click at [245, 115] on div at bounding box center [227, 89] width 319 height 127
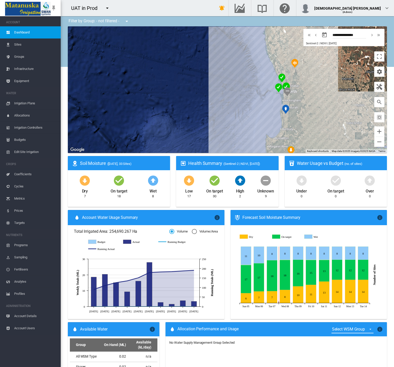
drag, startPoint x: 329, startPoint y: 110, endPoint x: 281, endPoint y: 117, distance: 48.3
click at [281, 117] on div at bounding box center [227, 89] width 319 height 127
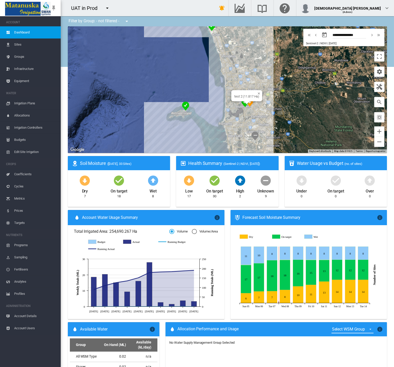
click at [244, 103] on div at bounding box center [247, 102] width 6 height 3
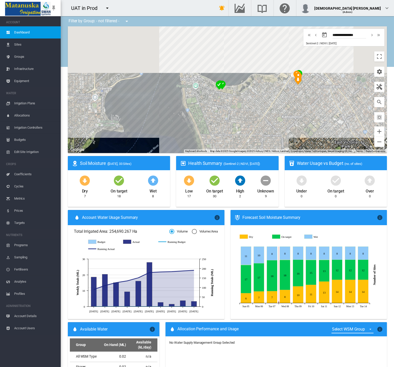
drag, startPoint x: 203, startPoint y: 69, endPoint x: 213, endPoint y: 141, distance: 73.1
click at [213, 141] on div at bounding box center [227, 89] width 319 height 127
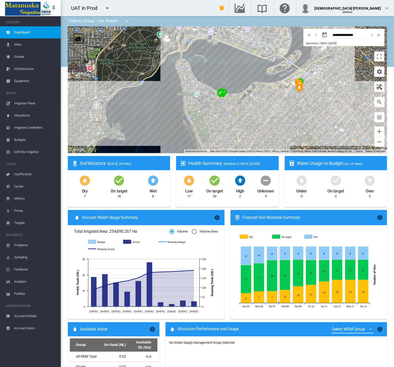
click at [218, 94] on img "NDVI: My New Site Health Area - 2018-08-21T03:01:18.701Z" at bounding box center [220, 93] width 7 height 9
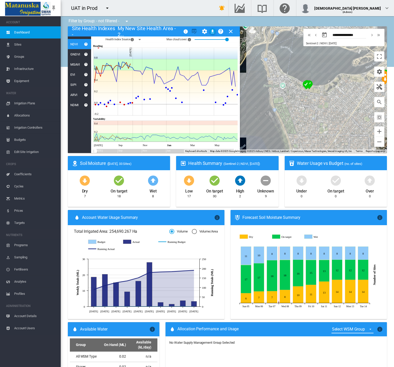
click at [231, 33] on md-icon "icon-close" at bounding box center [231, 31] width 6 height 6
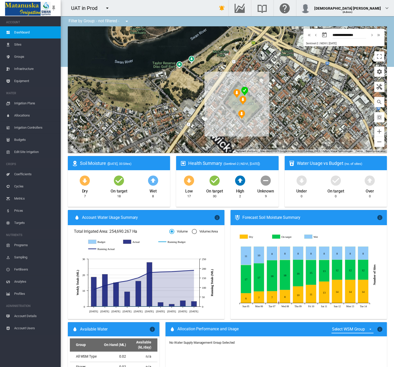
drag, startPoint x: 266, startPoint y: 107, endPoint x: 256, endPoint y: 95, distance: 16.0
click at [266, 80] on div at bounding box center [227, 89] width 319 height 127
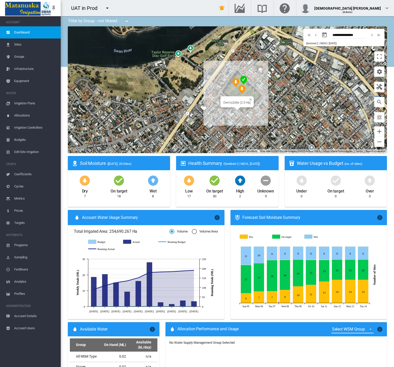
click at [240, 88] on img "NDVI: My New Site Health Area - 2018-08-21T02:33:23.569Z" at bounding box center [242, 89] width 7 height 9
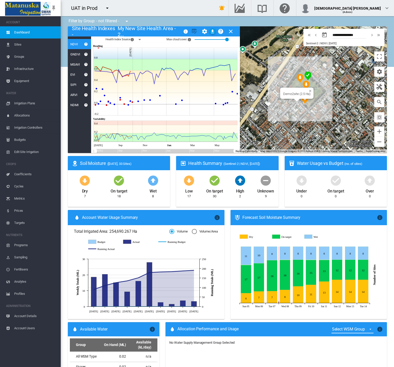
click at [302, 101] on img "NDVI: My New Site Health Area - 2018-08-21T02:33:47.842Z" at bounding box center [305, 99] width 7 height 9
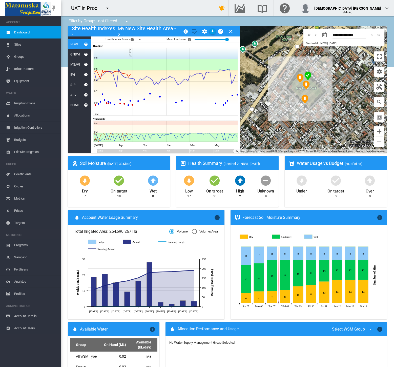
click at [303, 99] on img "NDVI: My New Site Health Area - 2018-08-21T02:33:47.842Z" at bounding box center [305, 99] width 7 height 9
click at [297, 76] on img "NDVI: My New Site Health Area - 2018-08-21T02:33:32.098Z" at bounding box center [300, 78] width 7 height 9
click at [378, 101] on md-icon "icon-magnify" at bounding box center [380, 102] width 6 height 6
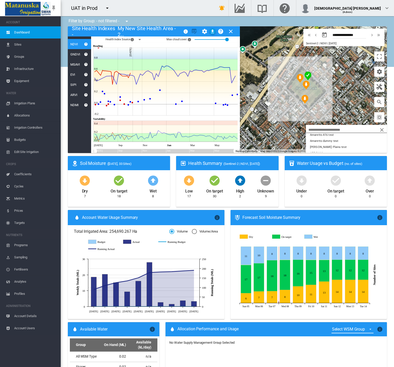
scroll to position [39, 0]
click at [329, 147] on button "APE-SHA1" at bounding box center [346, 148] width 81 height 6
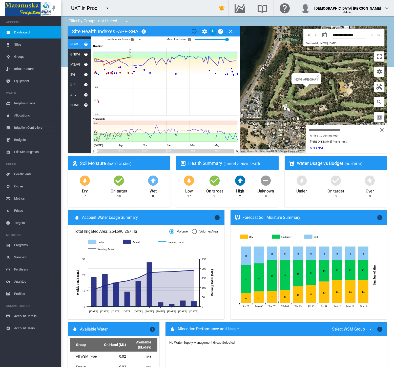
click at [140, 40] on md-icon "icon-menu-down" at bounding box center [140, 39] width 6 height 6
click at [142, 52] on div at bounding box center [143, 53] width 5 height 5
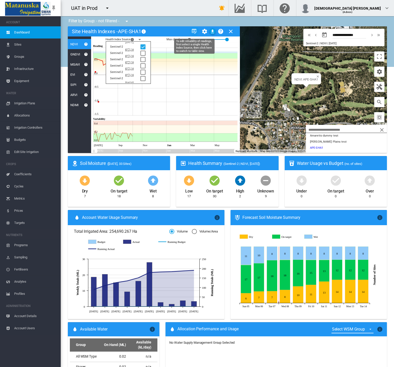
click at [193, 32] on md-icon "icon-table-edit" at bounding box center [194, 31] width 6 height 6
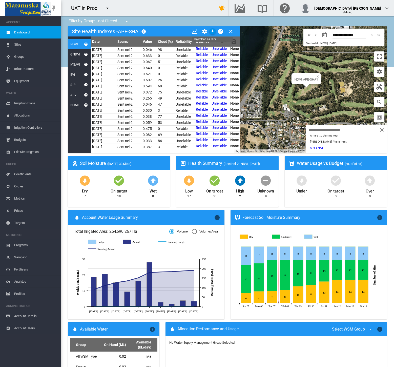
click at [215, 32] on md-icon "icon-download" at bounding box center [213, 31] width 6 height 6
click at [64, 121] on div "Filter by Group: - not filtered - - not filtered - Alk-Oval All sites BT David …" at bounding box center [228, 314] width 334 height 596
click at [379, 128] on md-icon "icon-close" at bounding box center [382, 130] width 6 height 6
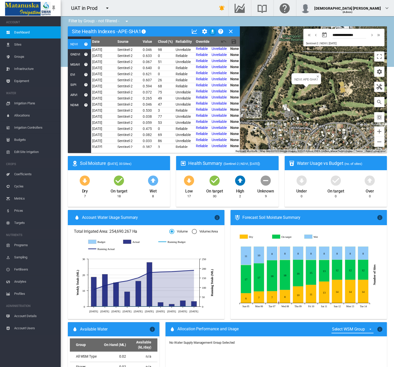
click at [64, 137] on div "Filter by Group: - not filtered - - not filtered - Alk-Oval All sites BT David …" at bounding box center [228, 314] width 334 height 596
click at [231, 30] on md-icon "icon-close" at bounding box center [231, 31] width 6 height 6
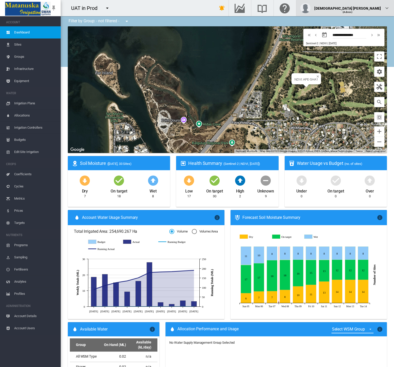
click at [372, 10] on div "(Admin)" at bounding box center [348, 10] width 66 height 5
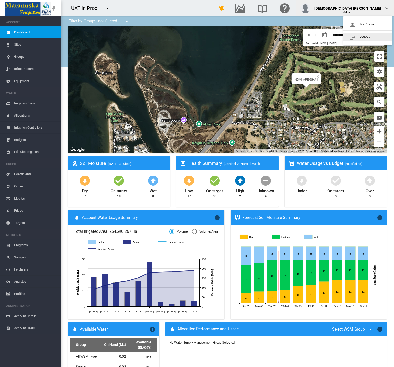
click at [369, 35] on button "Logout" at bounding box center [368, 37] width 49 height 8
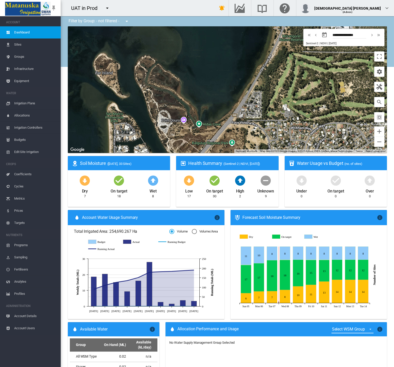
click at [26, 82] on span "Equipment" at bounding box center [35, 81] width 43 height 12
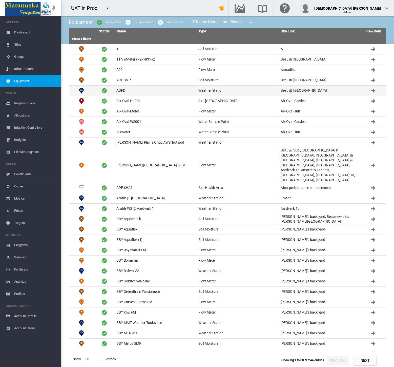
click at [147, 94] on td "ADFD" at bounding box center [155, 91] width 82 height 10
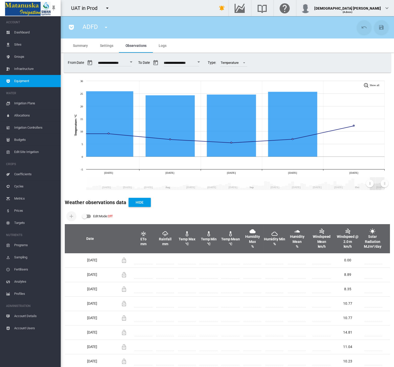
drag, startPoint x: 87, startPoint y: 185, endPoint x: 370, endPoint y: 181, distance: 282.7
click at [370, 181] on rect "Zoom chart using cursor arrows" at bounding box center [370, 183] width 6 height 13
click at [44, 82] on span "Equipment" at bounding box center [35, 81] width 43 height 12
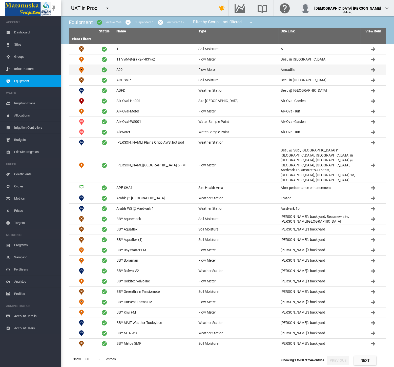
click at [130, 68] on td "A22" at bounding box center [155, 70] width 82 height 10
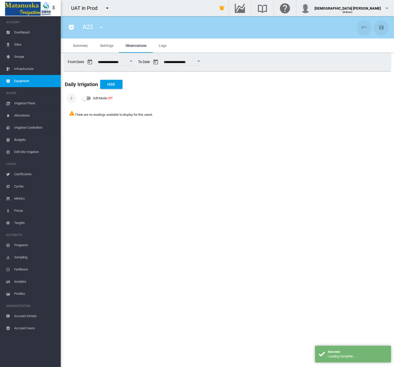
click at [32, 79] on span "Equipment" at bounding box center [35, 81] width 43 height 12
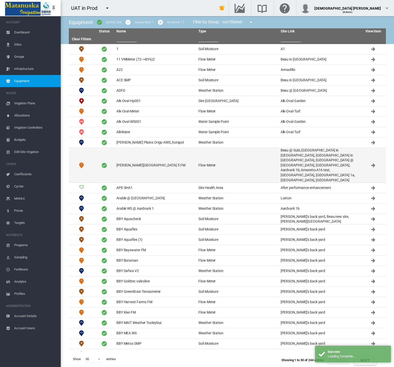
click at [134, 152] on td "Anna Plains station 5 FM" at bounding box center [155, 165] width 82 height 35
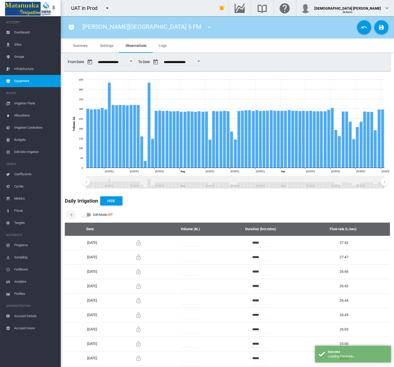
click at [105, 50] on md-tab-item "Settings" at bounding box center [106, 45] width 25 height 14
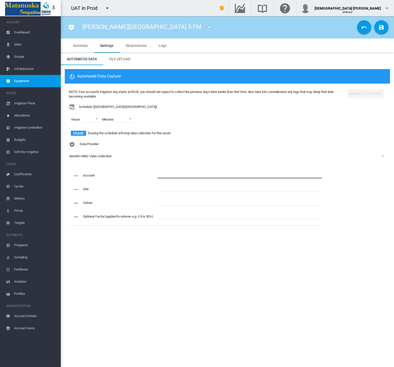
click at [174, 175] on input "text" at bounding box center [240, 175] width 164 height 8
paste input "**********"
type input "**********"
click at [172, 190] on input "text" at bounding box center [240, 188] width 164 height 8
paste input "**********"
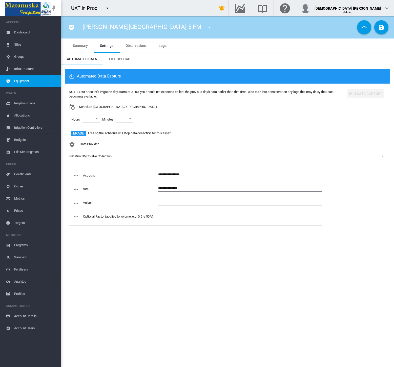
type input "**********"
click at [172, 202] on input "text" at bounding box center [240, 202] width 164 height 8
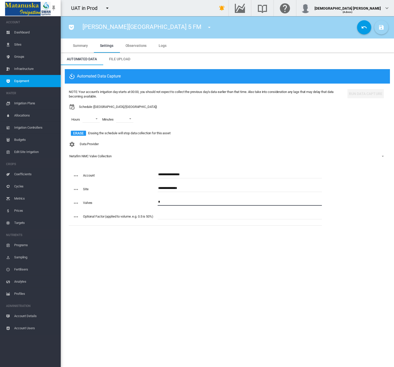
type input "*"
click at [379, 28] on md-icon "icon-content-save" at bounding box center [382, 27] width 6 height 6
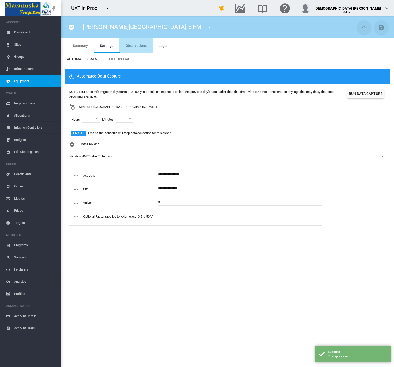
click at [138, 47] on span "Observations" at bounding box center [136, 46] width 21 height 4
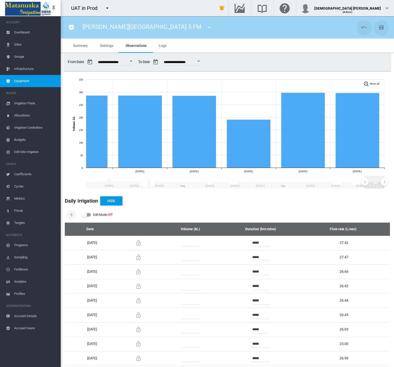
click at [365, 188] on icon "JavaScript chart by amCharts 3.21.15 Jul 14 Jul 21 Jul 28 Aug Aug 11 Aug 18 Aug…" at bounding box center [225, 132] width 329 height 117
click at [163, 44] on span "Logs" at bounding box center [163, 46] width 8 height 4
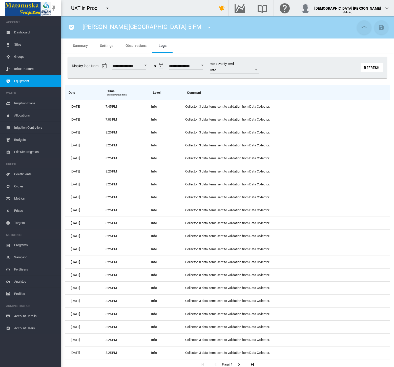
click at [140, 45] on span "Observations" at bounding box center [136, 46] width 21 height 4
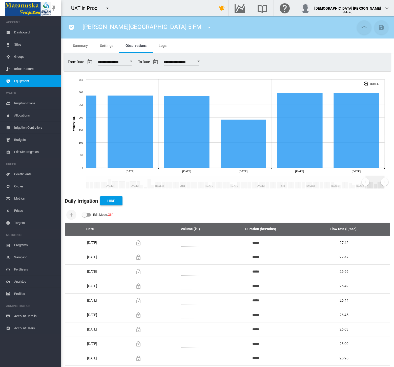
drag, startPoint x: 88, startPoint y: 180, endPoint x: 366, endPoint y: 188, distance: 278.2
click at [366, 188] on rect "Zoom chart using cursor arrows" at bounding box center [366, 182] width 6 height 13
click at [74, 42] on md-tab-item "Summary" at bounding box center [80, 45] width 27 height 14
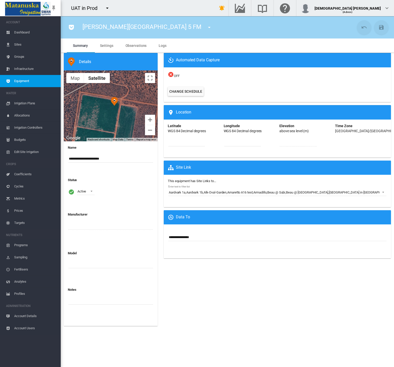
click at [17, 46] on span "Sites" at bounding box center [35, 44] width 43 height 12
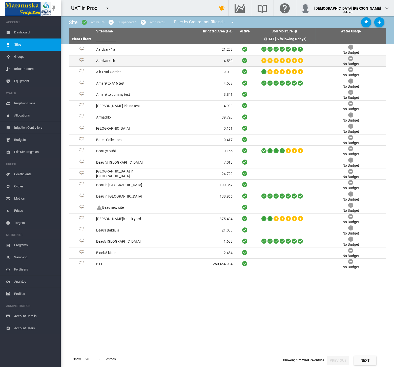
click at [181, 63] on td "4.539" at bounding box center [200, 60] width 70 height 11
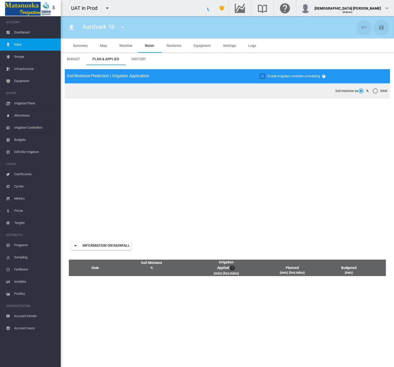
type input "**********"
type input "*****"
type input "*********"
type input "*"
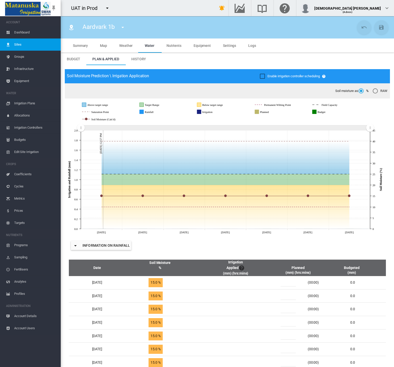
click at [23, 82] on span "Equipment" at bounding box center [35, 81] width 43 height 12
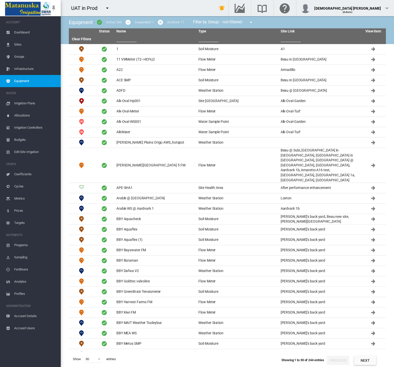
click at [21, 42] on span "Sites" at bounding box center [35, 44] width 43 height 12
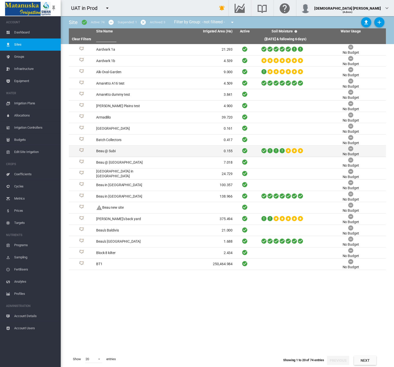
click at [143, 151] on td "Beau @ Subi" at bounding box center [129, 151] width 70 height 11
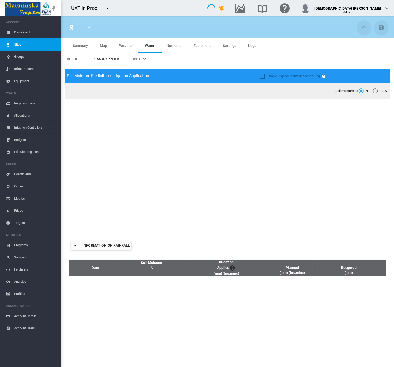
type input "**********"
type input "*****"
type input "*********"
type input "**"
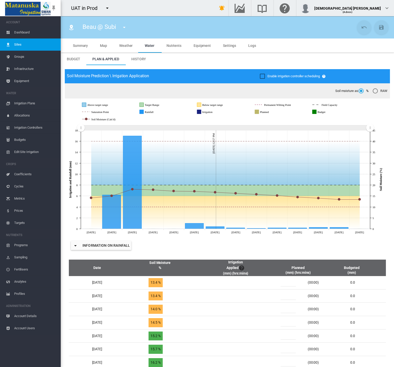
click at [23, 47] on span "Sites" at bounding box center [35, 44] width 43 height 12
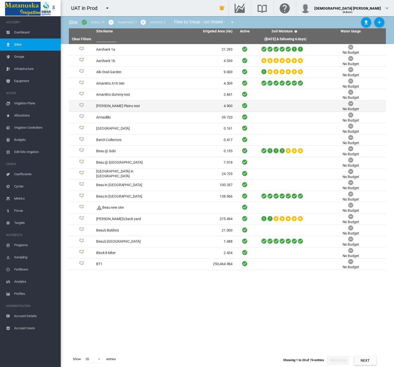
click at [113, 102] on td "[PERSON_NAME] Plains test" at bounding box center [129, 106] width 70 height 11
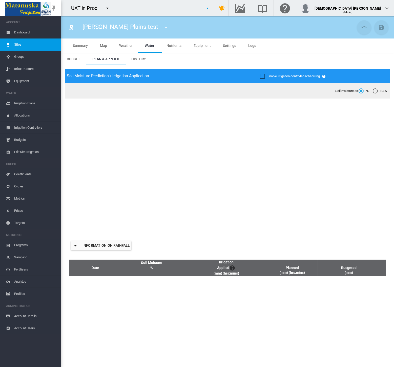
type input "**********"
type input "******"
type input "*********"
type input "**"
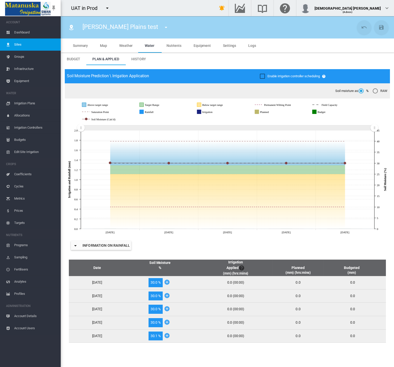
click at [18, 48] on span "Sites" at bounding box center [35, 44] width 43 height 12
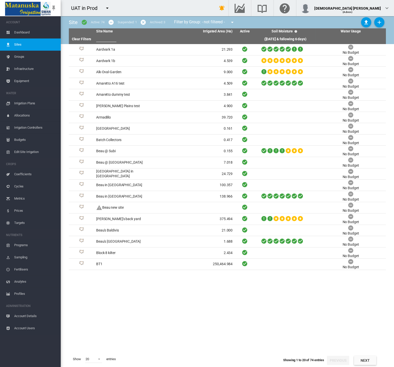
click at [20, 81] on span "Equipment" at bounding box center [35, 81] width 43 height 12
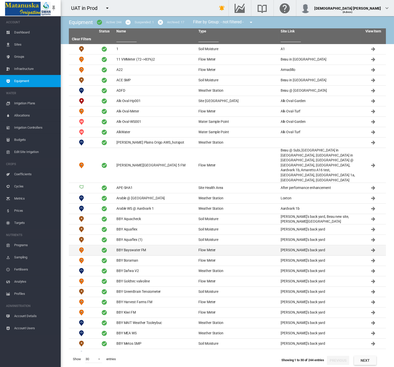
click at [134, 245] on td "BBY Bayswater FM" at bounding box center [155, 250] width 82 height 10
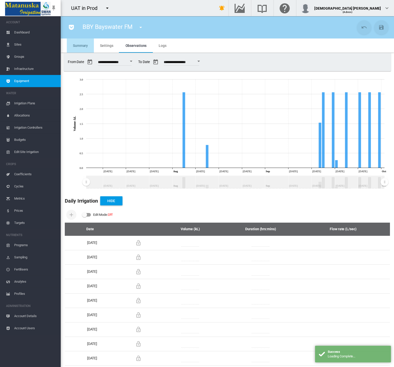
click at [79, 45] on span "Summary" at bounding box center [80, 46] width 15 height 4
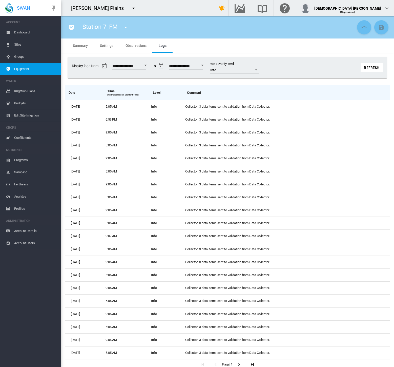
click at [125, 27] on md-icon "icon-menu-down" at bounding box center [126, 27] width 6 height 6
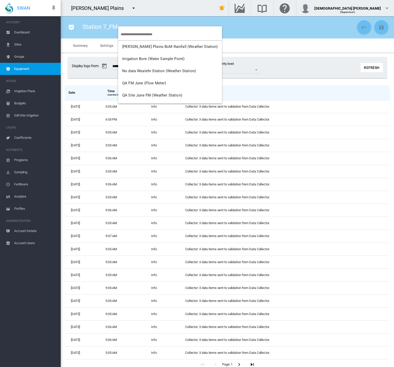
click at [131, 34] on input "search" at bounding box center [171, 34] width 101 height 12
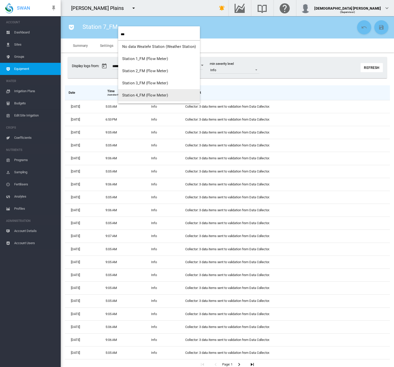
scroll to position [28, 0]
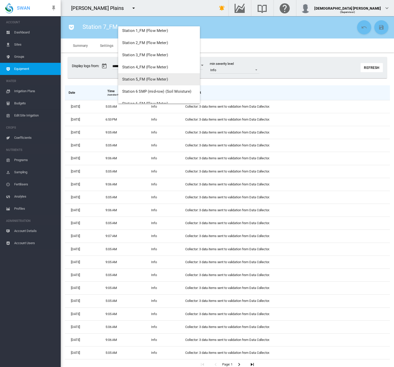
type input "***"
click at [139, 83] on button "Station 5_FM (Flow Meter)" at bounding box center [159, 79] width 82 height 12
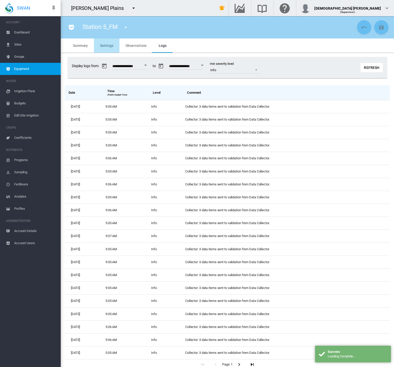
click at [106, 45] on span "Settings" at bounding box center [106, 46] width 13 height 4
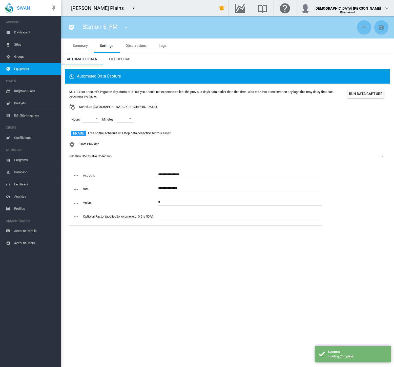
click at [166, 177] on input "**********" at bounding box center [240, 175] width 164 height 8
click at [171, 187] on input "**********" at bounding box center [240, 188] width 164 height 8
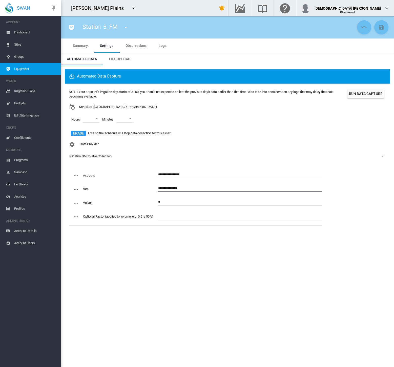
click at [171, 187] on input "**********" at bounding box center [240, 188] width 164 height 8
click at [161, 202] on input "*" at bounding box center [240, 202] width 164 height 8
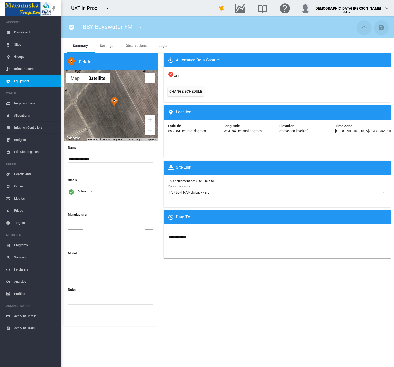
click at [16, 44] on span "Sites" at bounding box center [35, 44] width 43 height 12
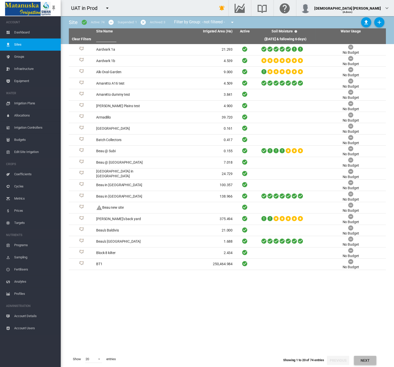
click at [365, 361] on button "Next" at bounding box center [365, 360] width 22 height 9
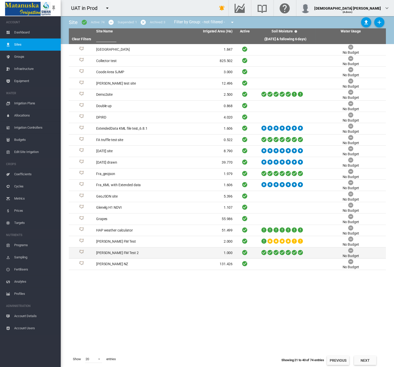
click at [130, 250] on td "[PERSON_NAME] FM Test 2" at bounding box center [129, 252] width 70 height 11
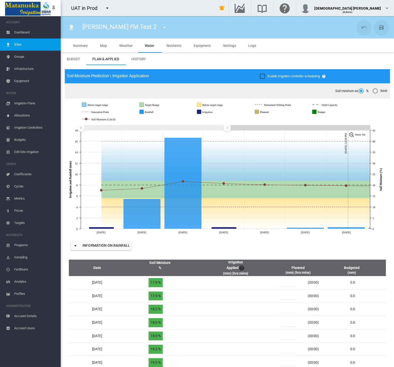
drag, startPoint x: 368, startPoint y: 128, endPoint x: 235, endPoint y: 139, distance: 133.2
click at [228, 130] on rect "Zoom chart using cursor arrows" at bounding box center [227, 127] width 6 height 5
click at [38, 44] on span "Sites" at bounding box center [35, 44] width 43 height 12
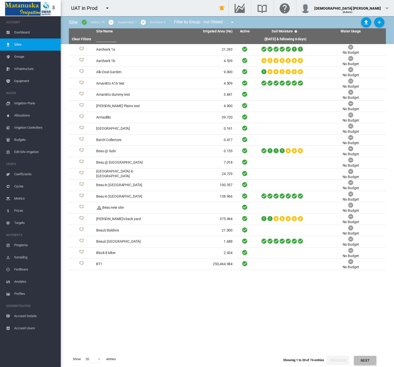
click at [375, 364] on button "Next" at bounding box center [365, 360] width 22 height 9
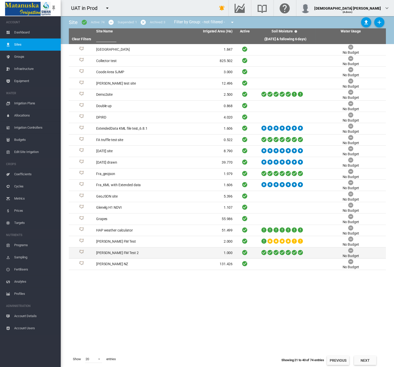
click at [169, 254] on td "1.000" at bounding box center [200, 252] width 70 height 11
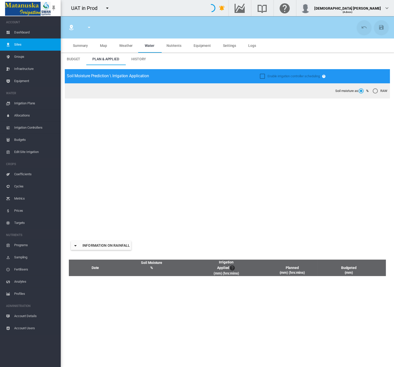
type input "**********"
type input "*********"
type input "**"
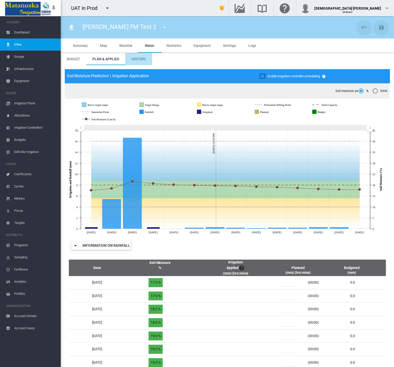
click at [140, 59] on span "History" at bounding box center [138, 59] width 15 height 4
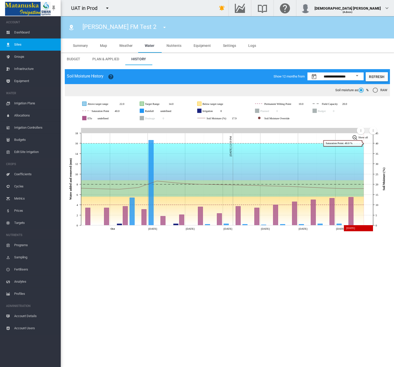
drag, startPoint x: 84, startPoint y: 130, endPoint x: 361, endPoint y: 135, distance: 277.1
click at [361, 135] on icon "JavaScript chart by amCharts [DATE] Oct [DATE] Oct [DATE] Oct [DATE] Oct 14 [DA…" at bounding box center [227, 178] width 325 height 110
click at [357, 78] on button "Open calendar" at bounding box center [357, 75] width 9 height 9
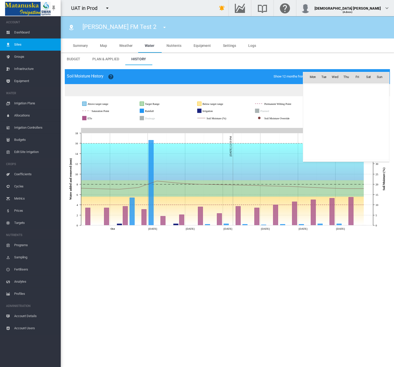
scroll to position [11879, 0]
click at [350, 62] on div at bounding box center [197, 183] width 394 height 367
